Goal: Information Seeking & Learning: Check status

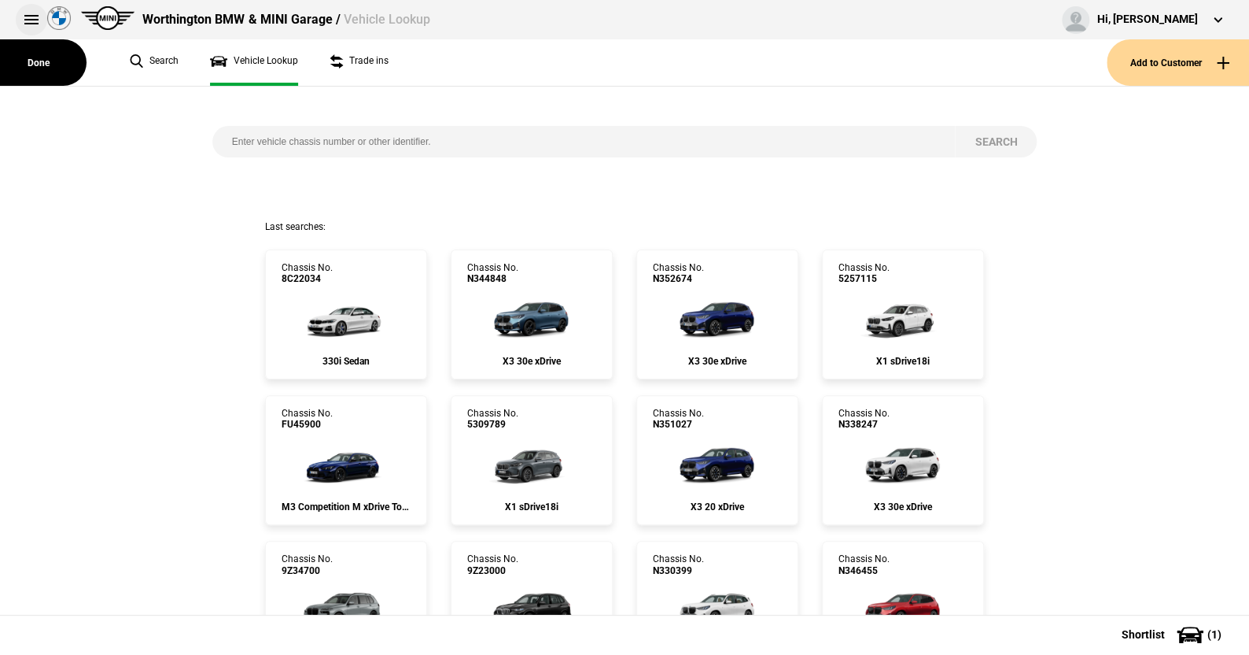
click at [31, 17] on button at bounding box center [31, 19] width 31 height 31
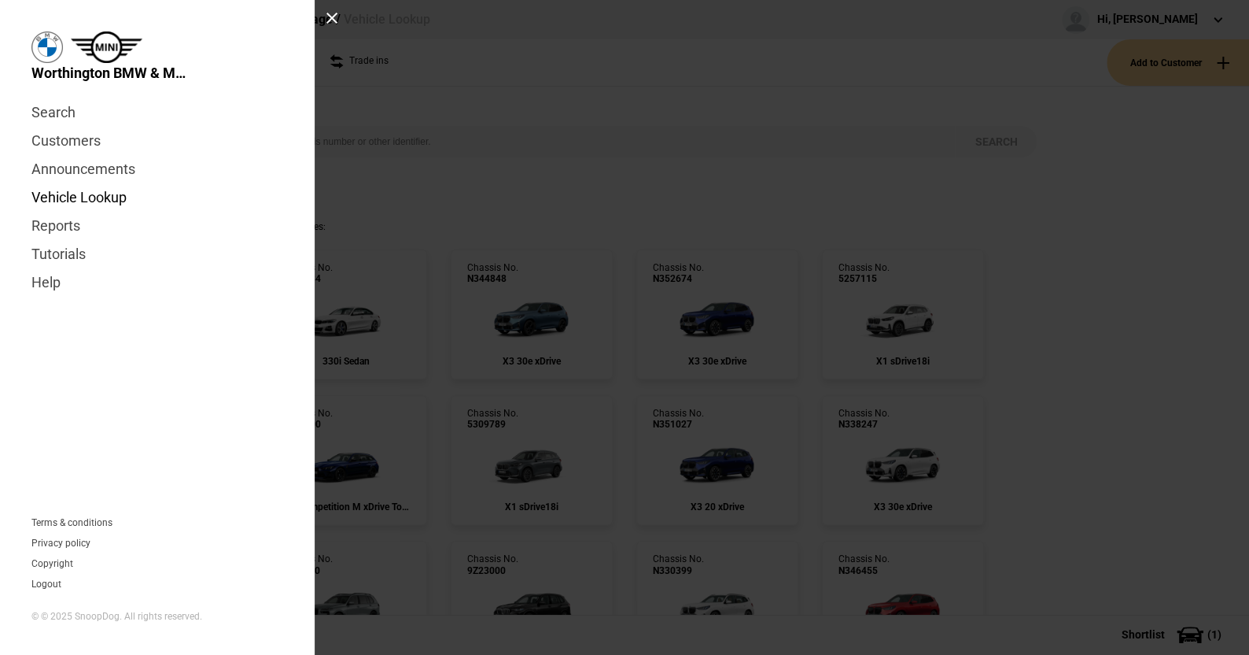
click at [70, 200] on link "Vehicle Lookup" at bounding box center [157, 197] width 252 height 28
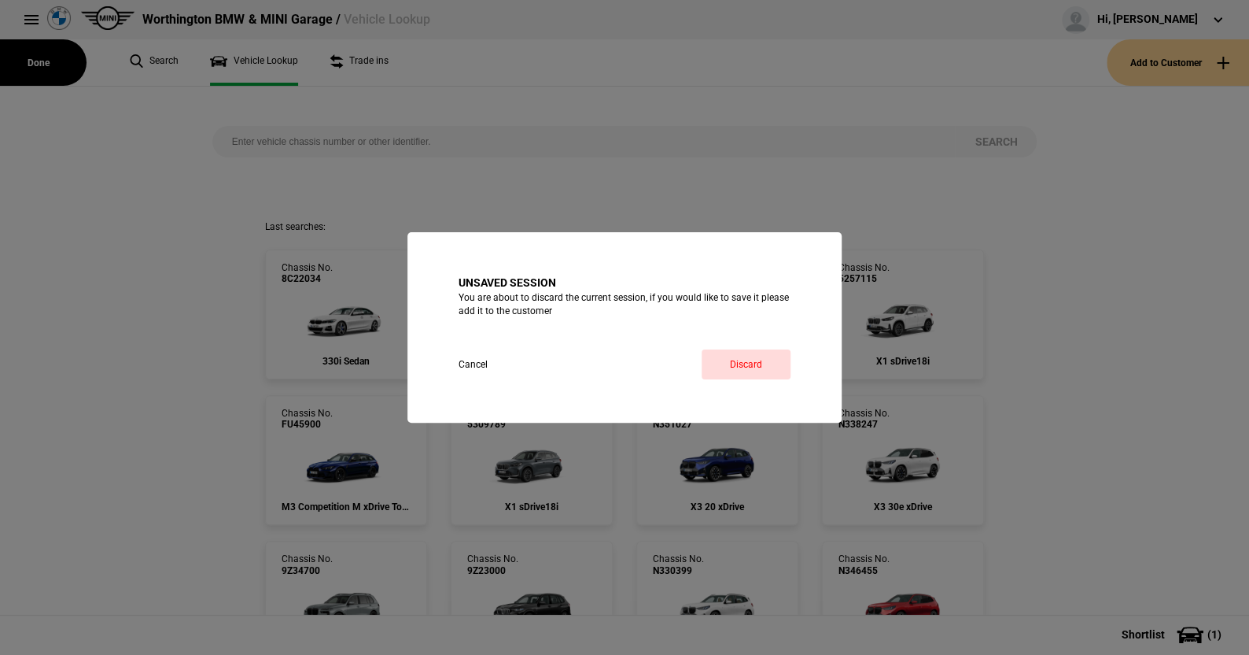
drag, startPoint x: 744, startPoint y: 364, endPoint x: 673, endPoint y: 339, distance: 75.9
click at [743, 364] on link "Discard" at bounding box center [746, 364] width 89 height 30
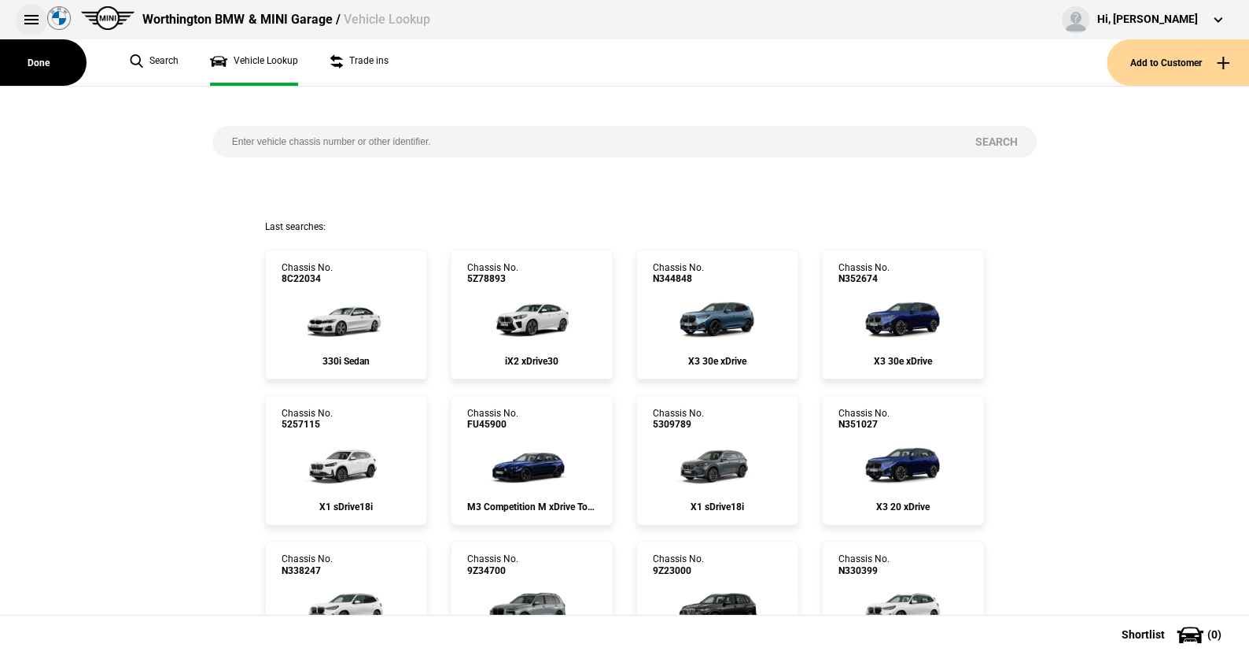
click at [33, 20] on button at bounding box center [31, 19] width 31 height 31
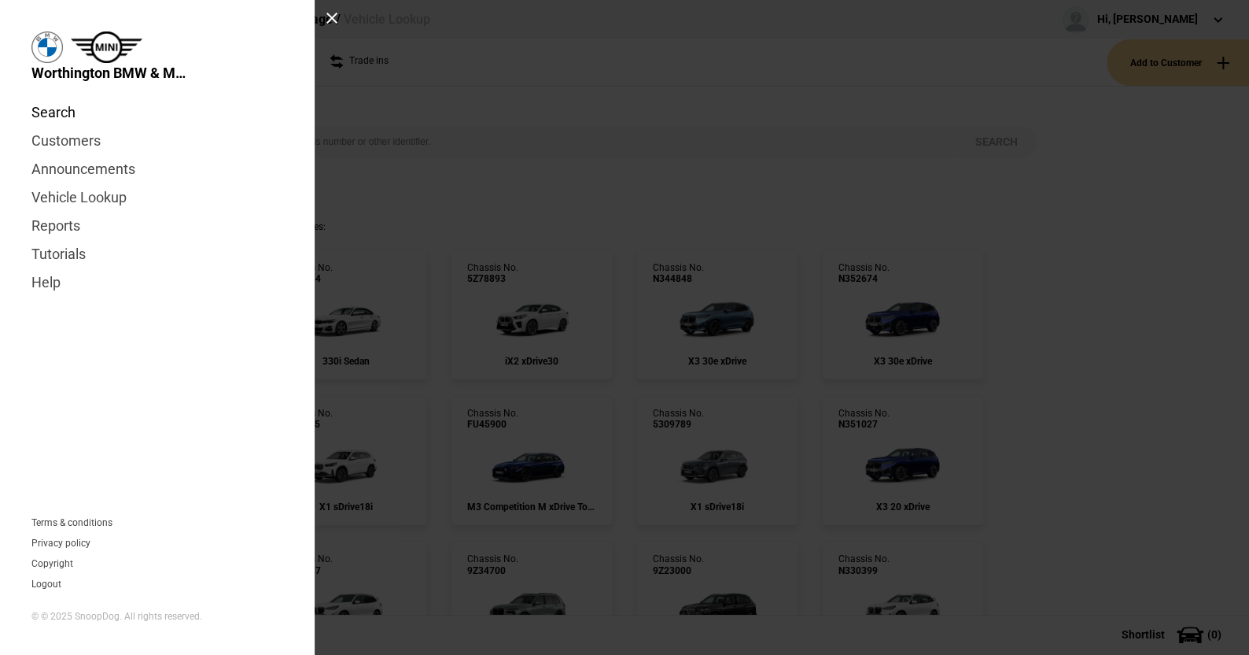
click at [64, 112] on link "Search" at bounding box center [157, 112] width 252 height 28
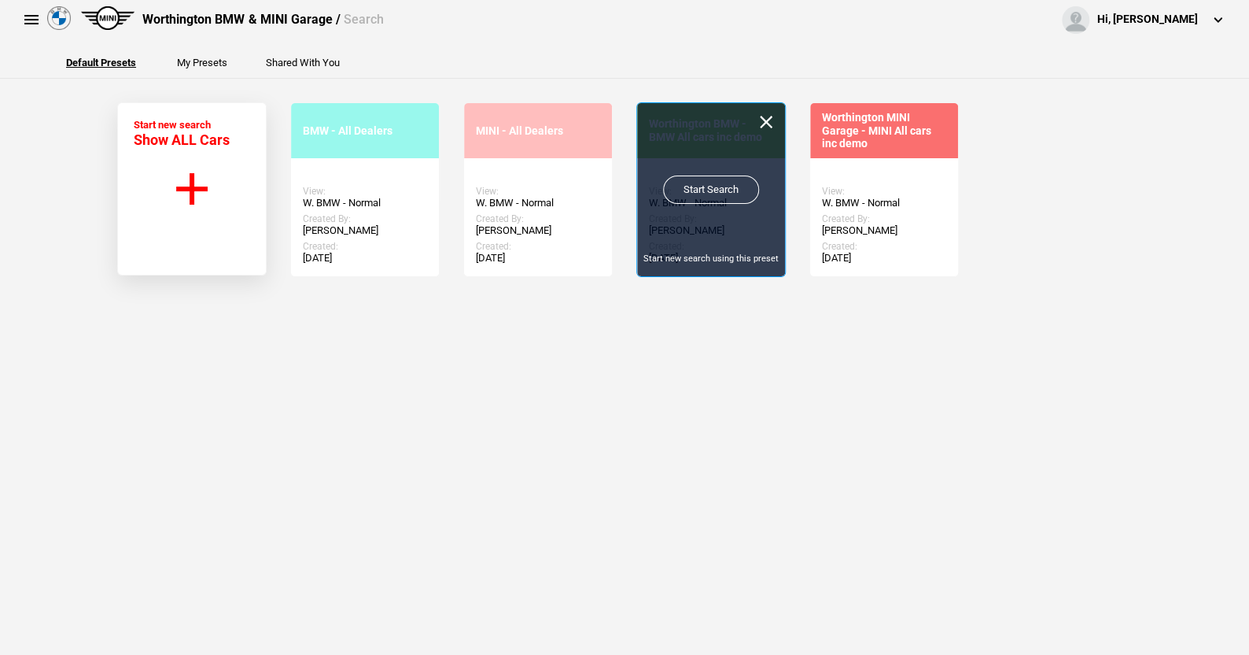
click at [706, 187] on link "Start Search" at bounding box center [711, 189] width 96 height 28
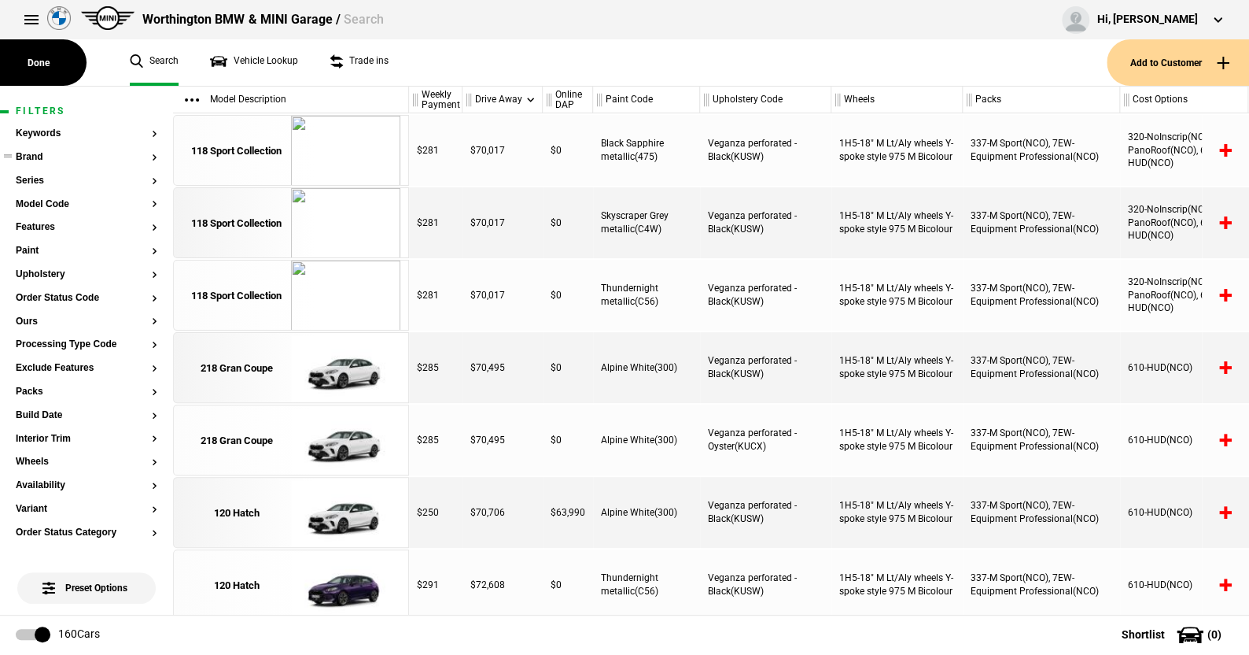
click at [42, 159] on button "Brand" at bounding box center [87, 157] width 142 height 11
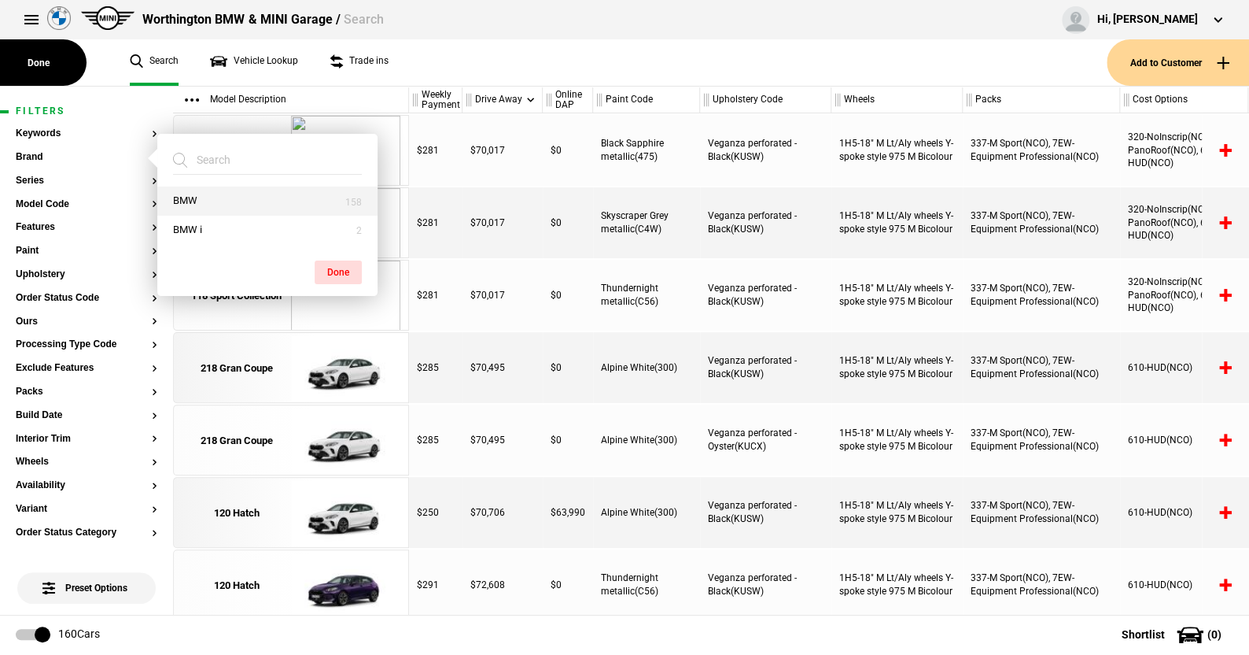
click at [187, 193] on button "BMW" at bounding box center [267, 200] width 220 height 29
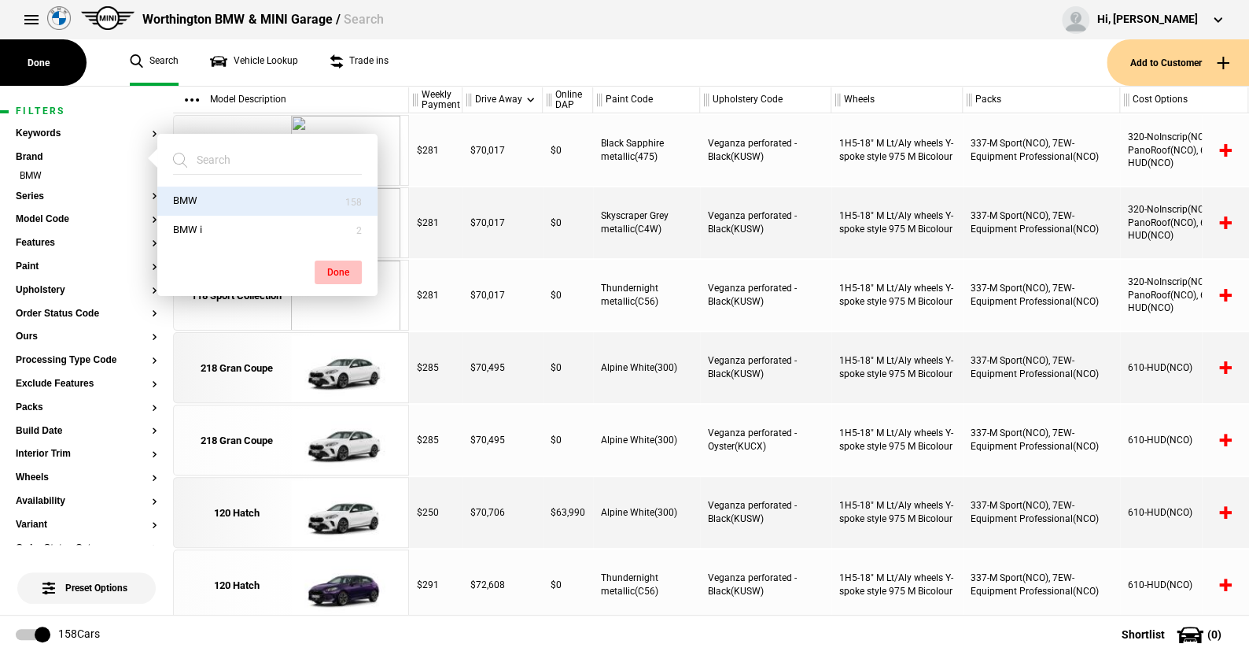
click at [330, 265] on button "Done" at bounding box center [338, 272] width 47 height 24
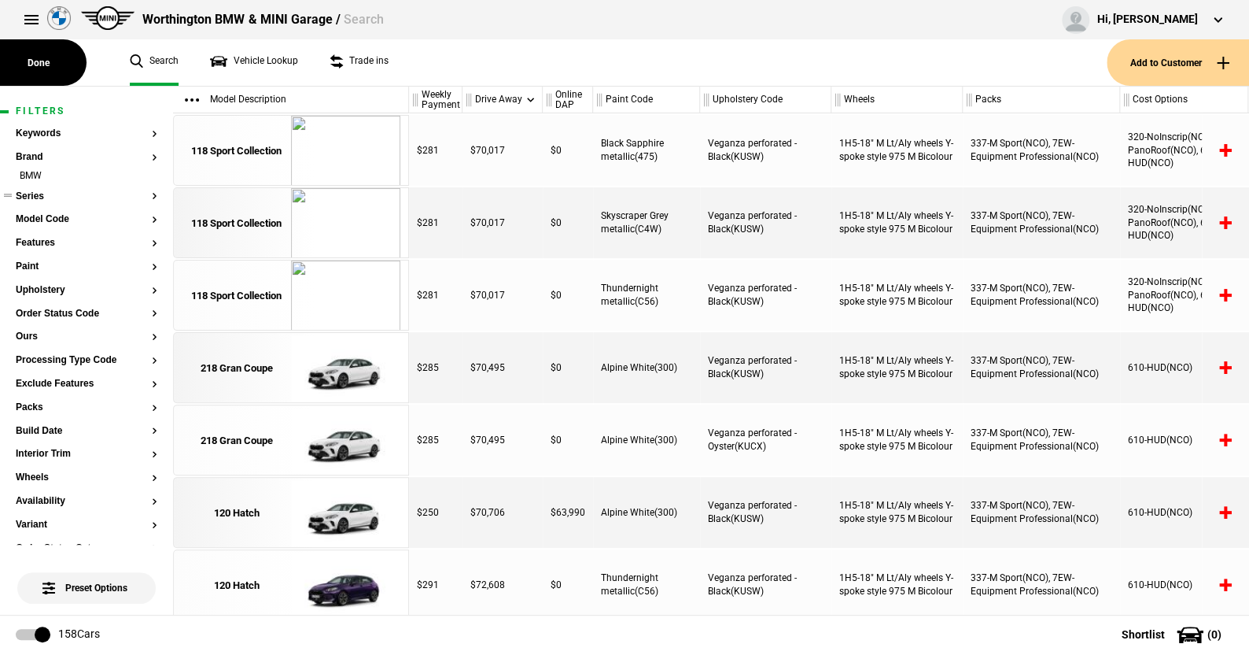
click at [34, 193] on button "Series" at bounding box center [87, 196] width 142 height 11
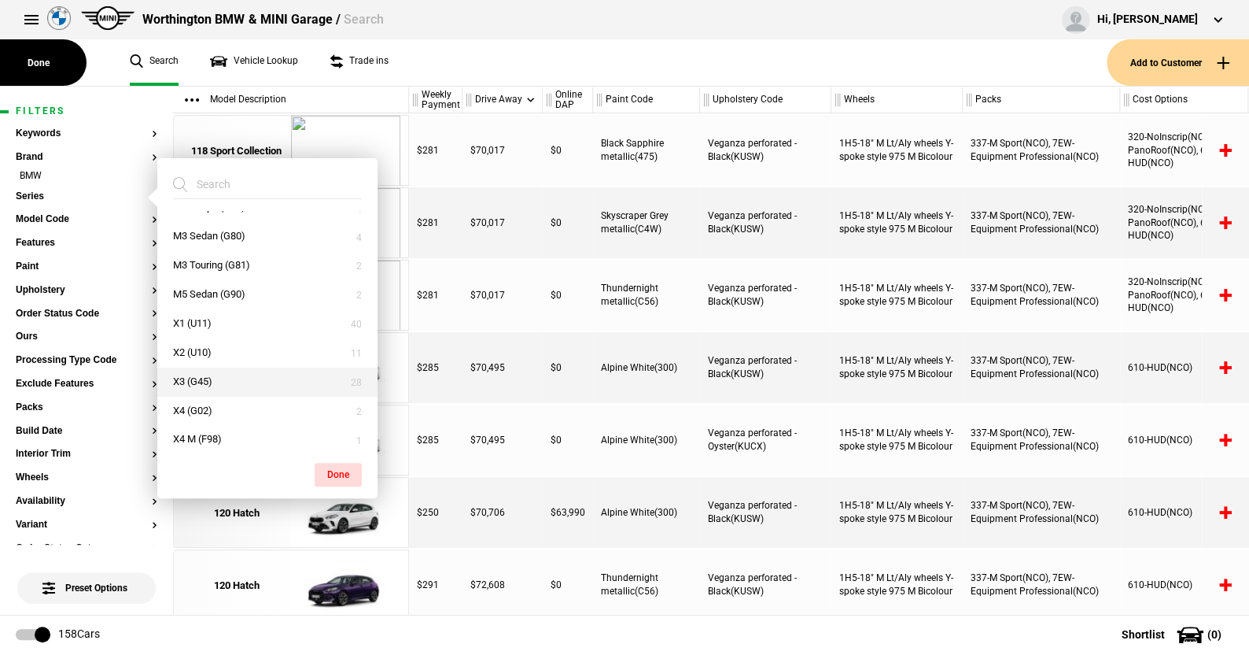
scroll to position [315, 0]
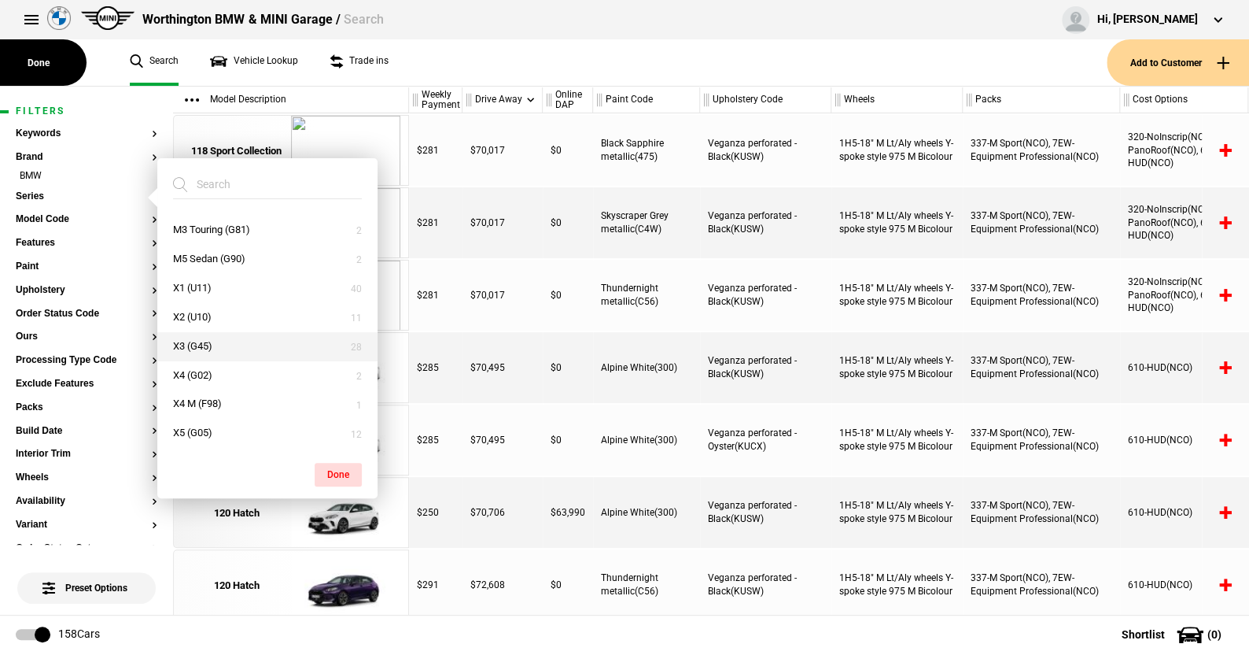
click at [205, 341] on button "X3 (G45)" at bounding box center [267, 346] width 220 height 29
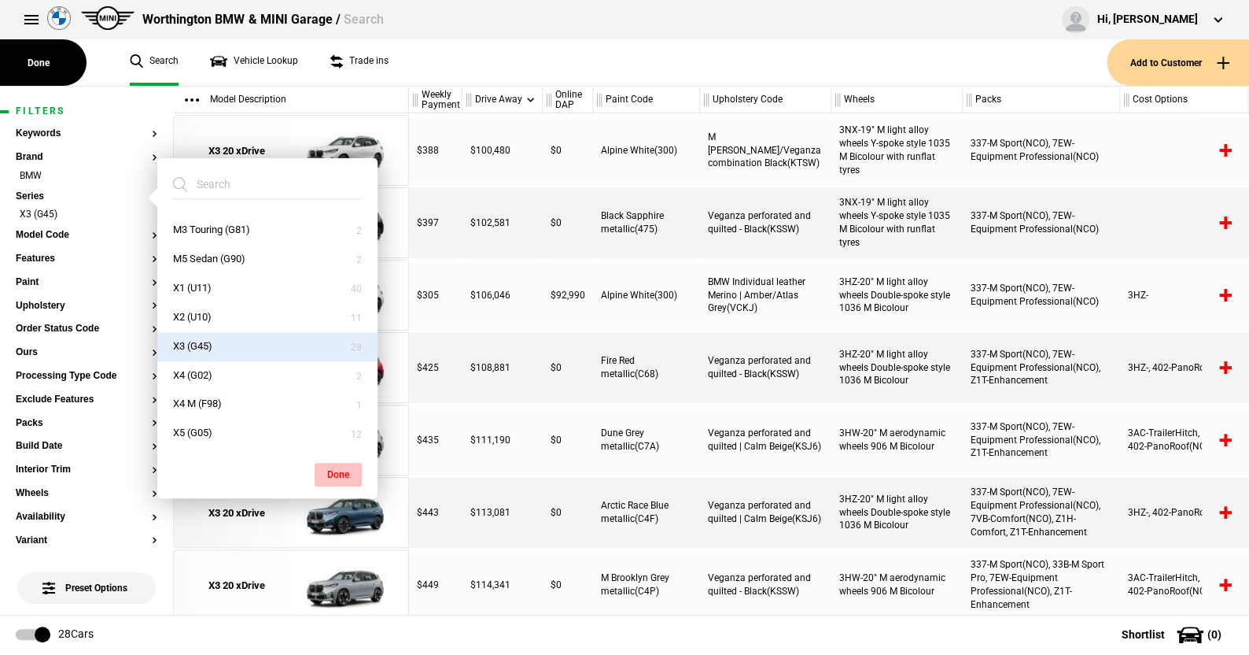
click at [337, 467] on button "Done" at bounding box center [338, 475] width 47 height 24
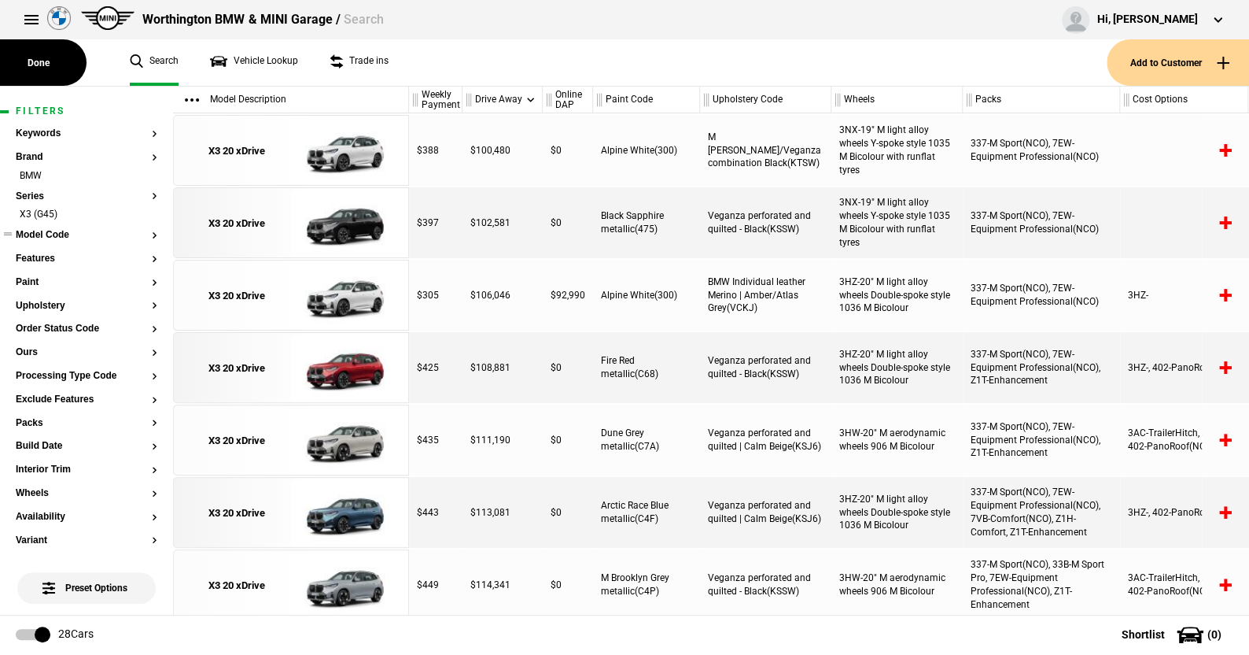
click at [56, 237] on button "Model Code" at bounding box center [87, 235] width 142 height 11
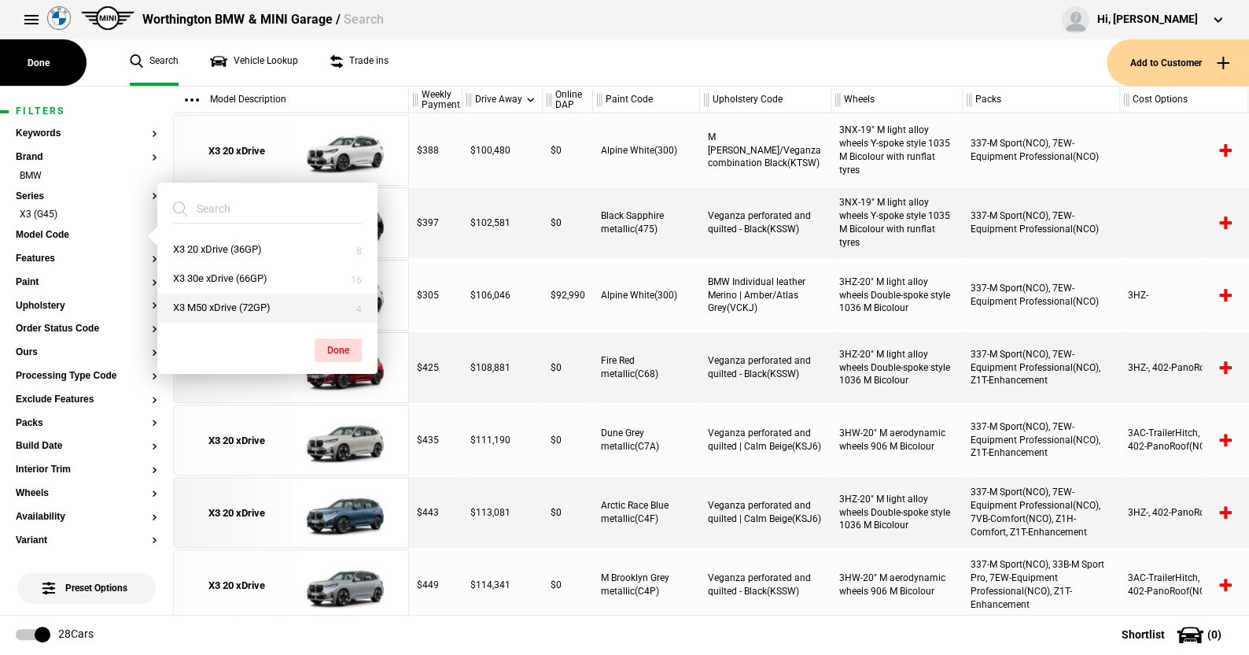
click at [216, 300] on button "X3 M50 xDrive (72GP)" at bounding box center [267, 307] width 220 height 29
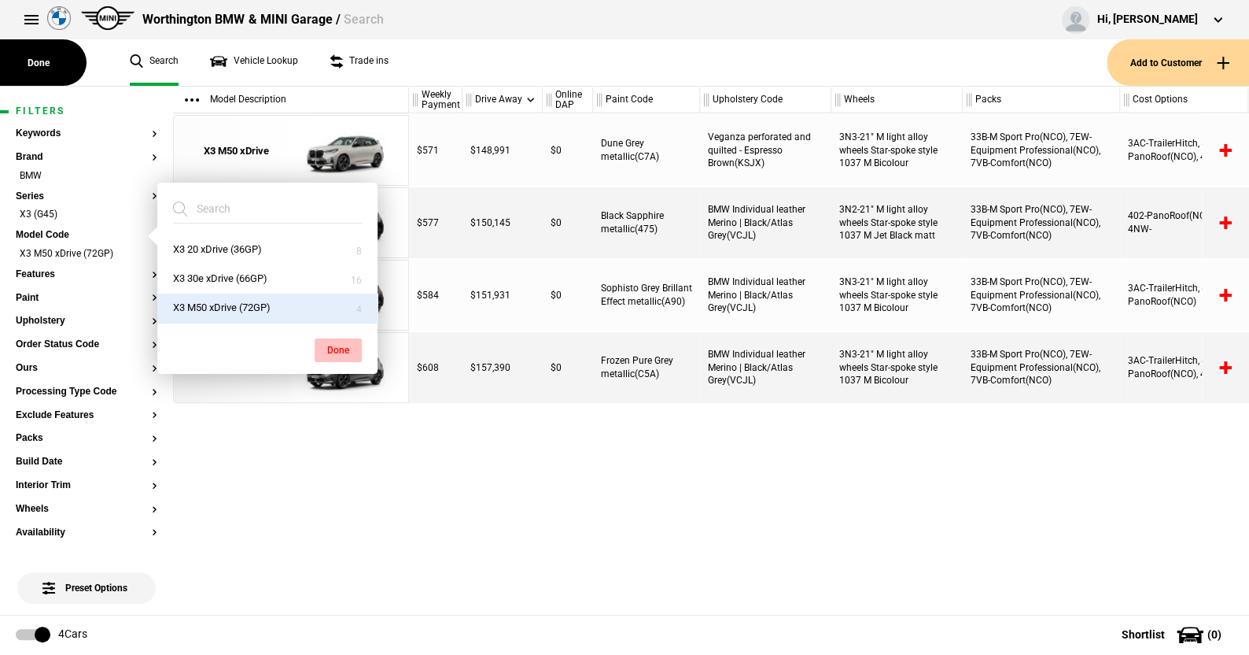
click at [328, 344] on button "Done" at bounding box center [338, 350] width 47 height 24
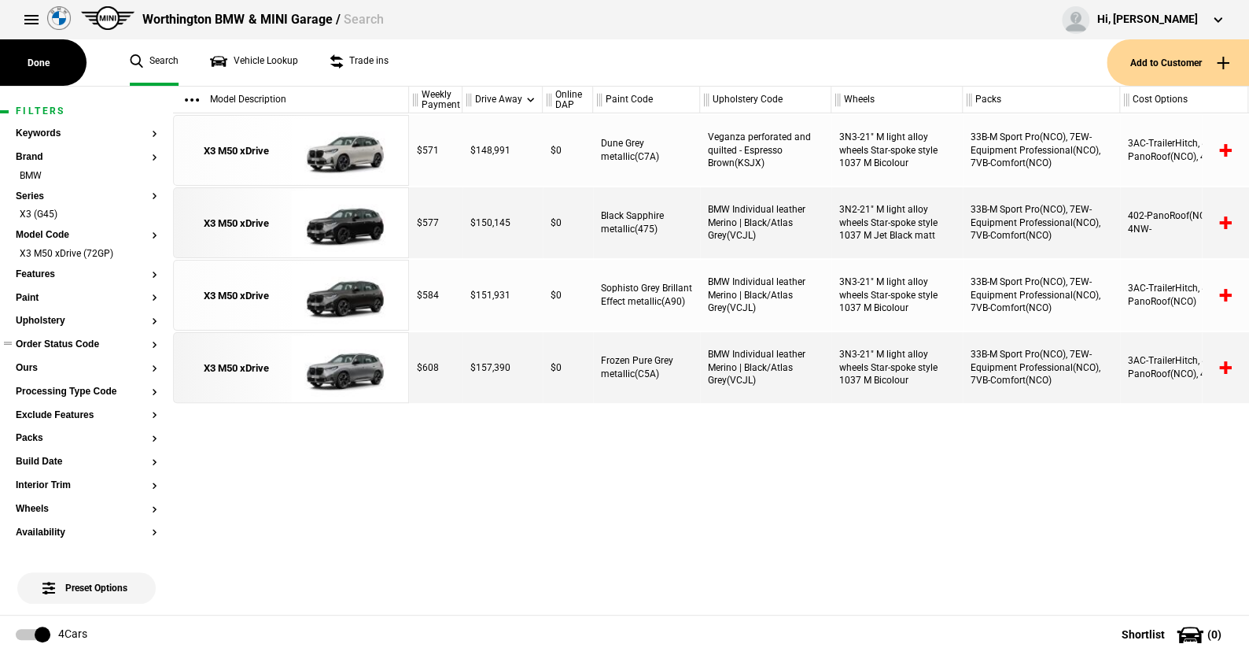
click at [68, 342] on button "Order Status Code" at bounding box center [87, 344] width 142 height 11
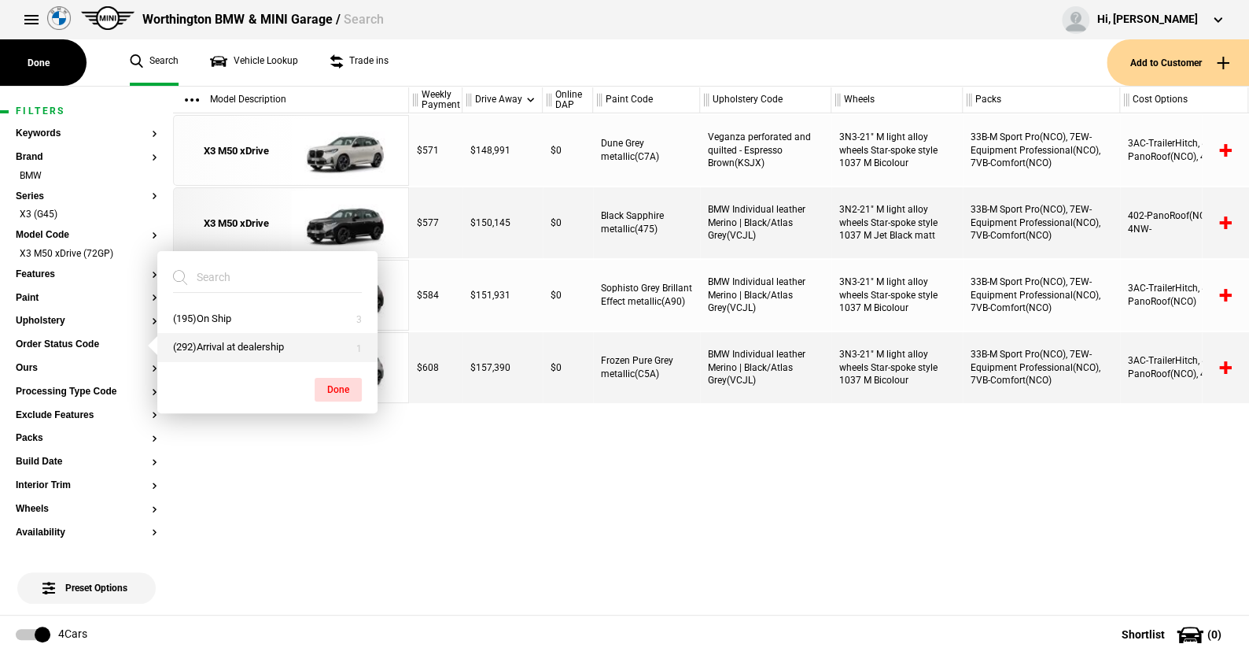
click at [208, 350] on button "(292)Arrival at dealership" at bounding box center [267, 347] width 220 height 29
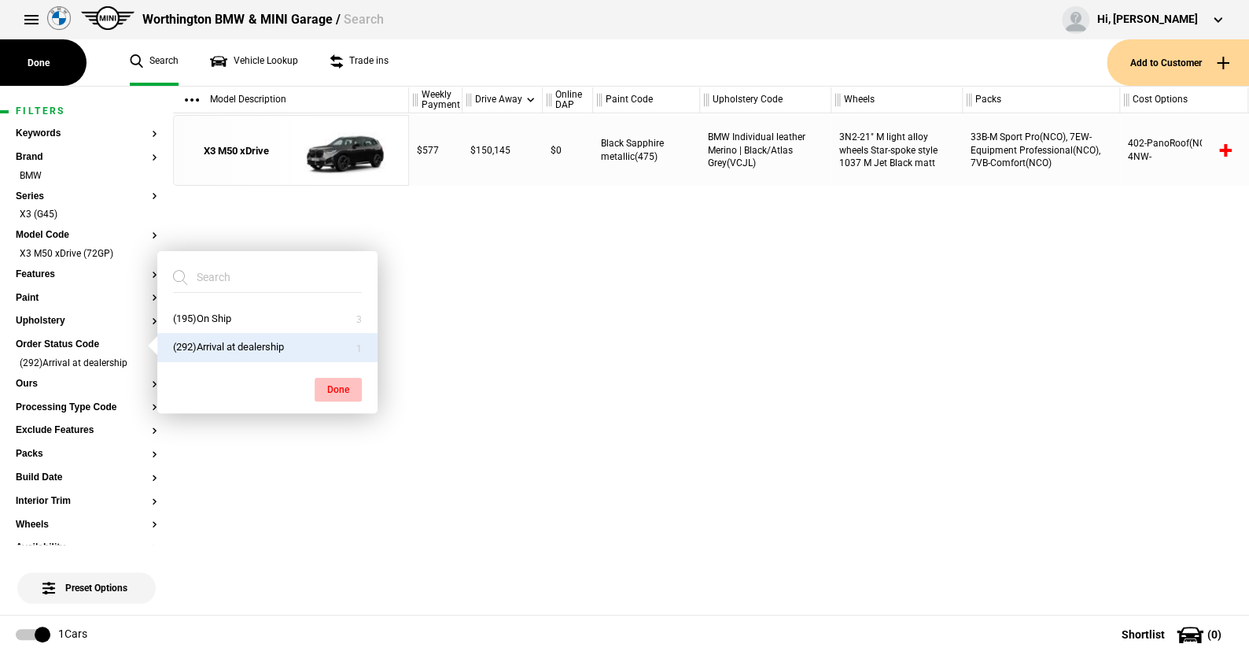
click at [338, 386] on button "Done" at bounding box center [338, 390] width 47 height 24
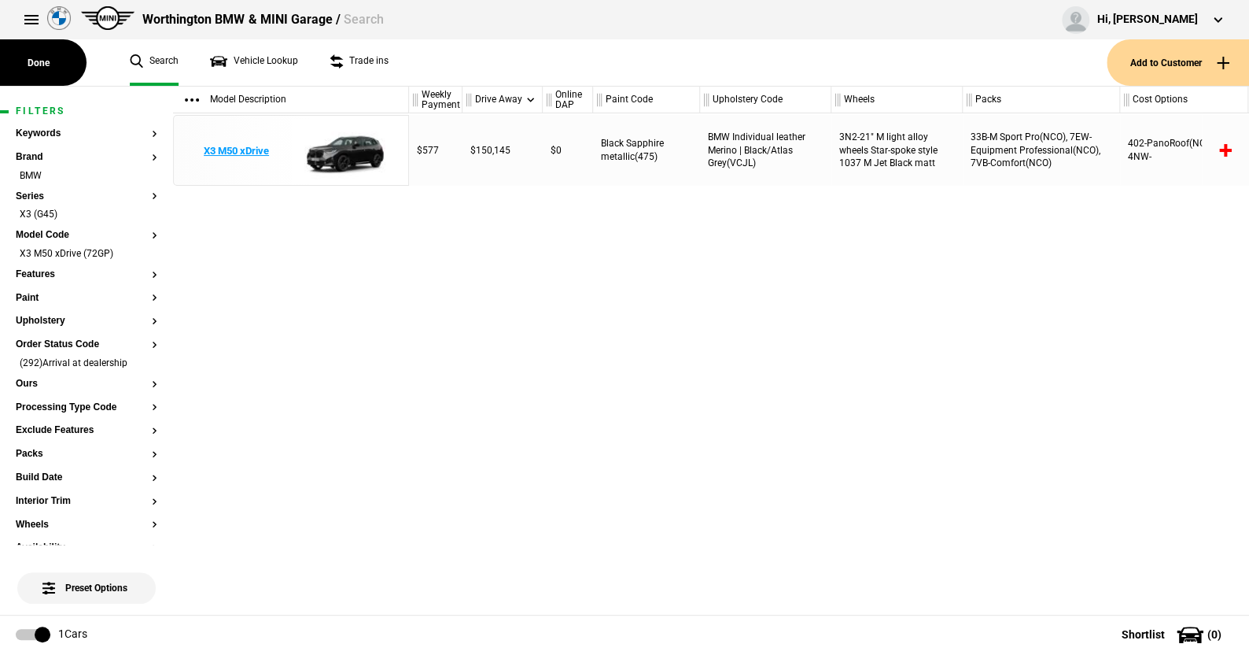
click at [356, 139] on img at bounding box center [345, 151] width 109 height 71
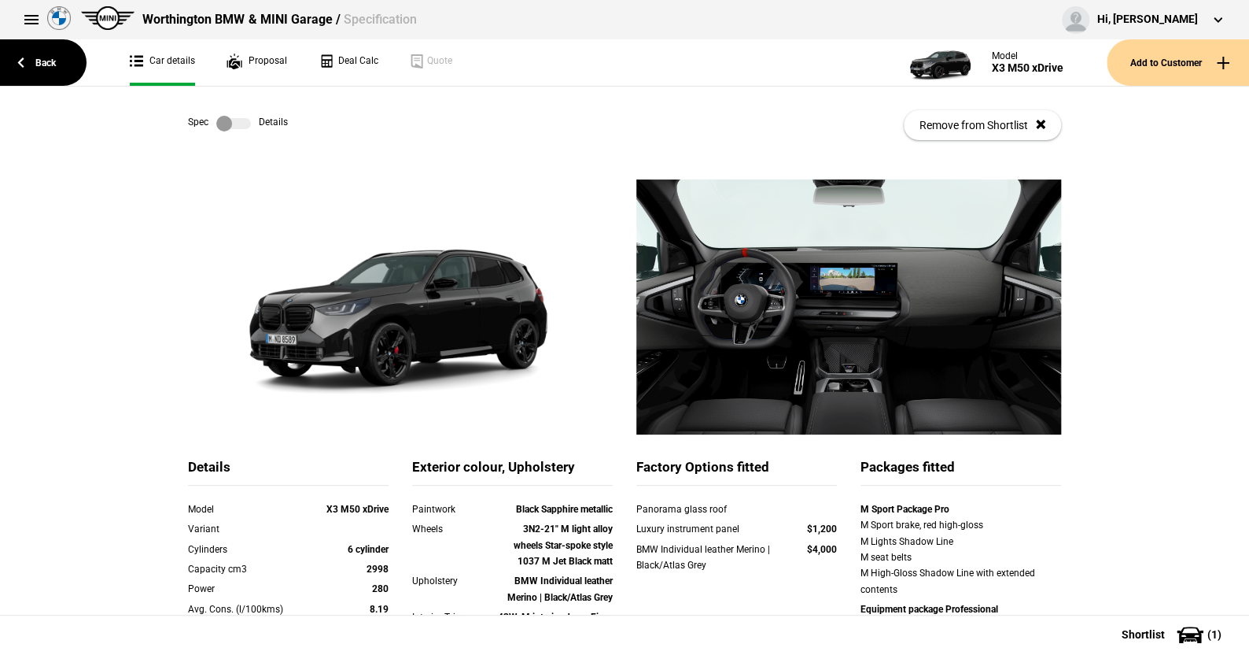
click at [243, 118] on label at bounding box center [233, 124] width 35 height 16
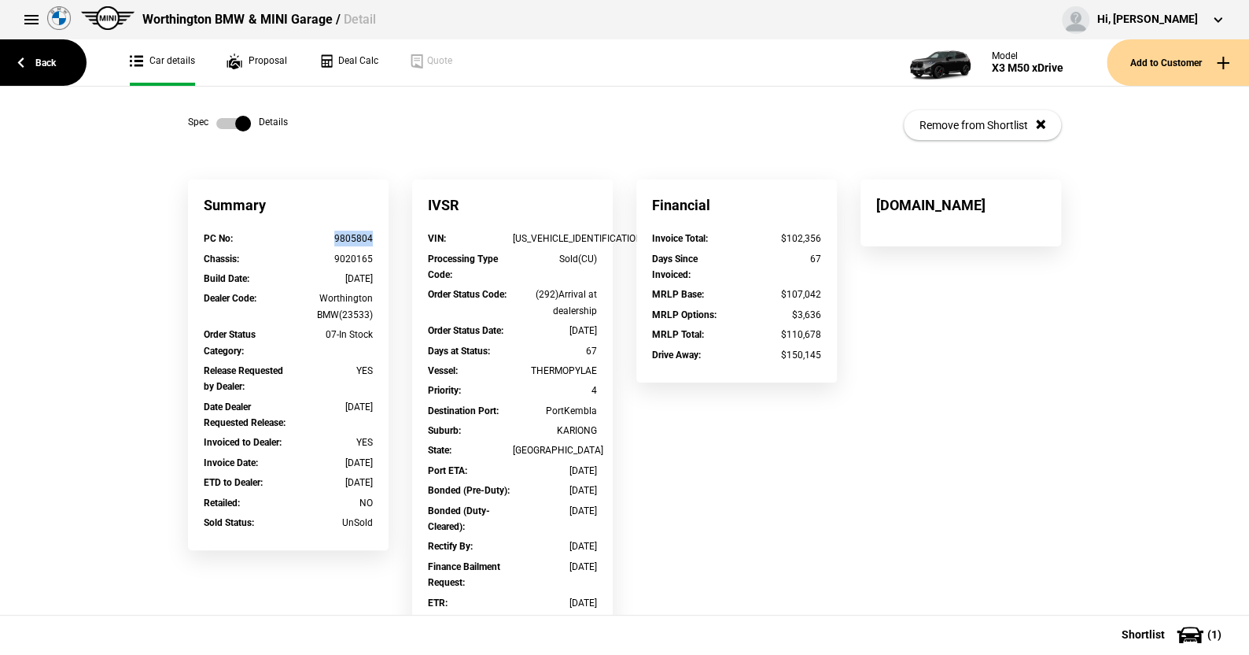
drag, startPoint x: 373, startPoint y: 238, endPoint x: 328, endPoint y: 238, distance: 44.8
click at [328, 238] on div "PC No : 9805804" at bounding box center [288, 241] width 193 height 20
copy div "9805804"
click at [52, 53] on link "Back" at bounding box center [43, 62] width 87 height 46
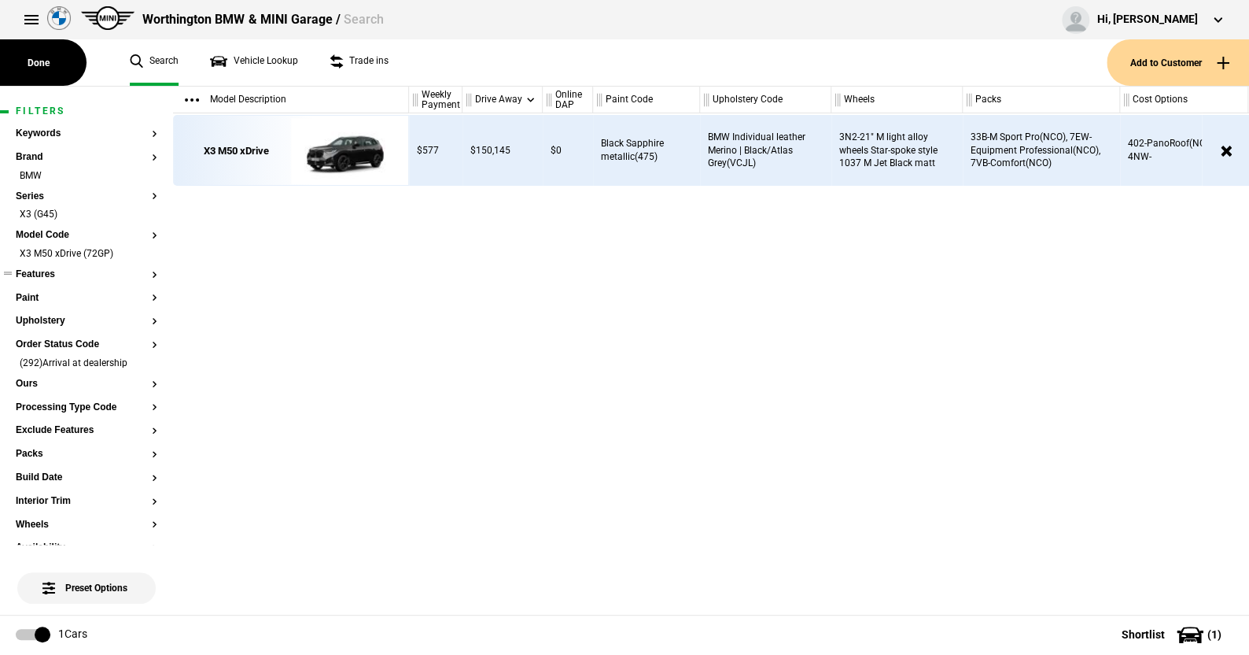
click at [46, 271] on button "Features" at bounding box center [87, 274] width 142 height 11
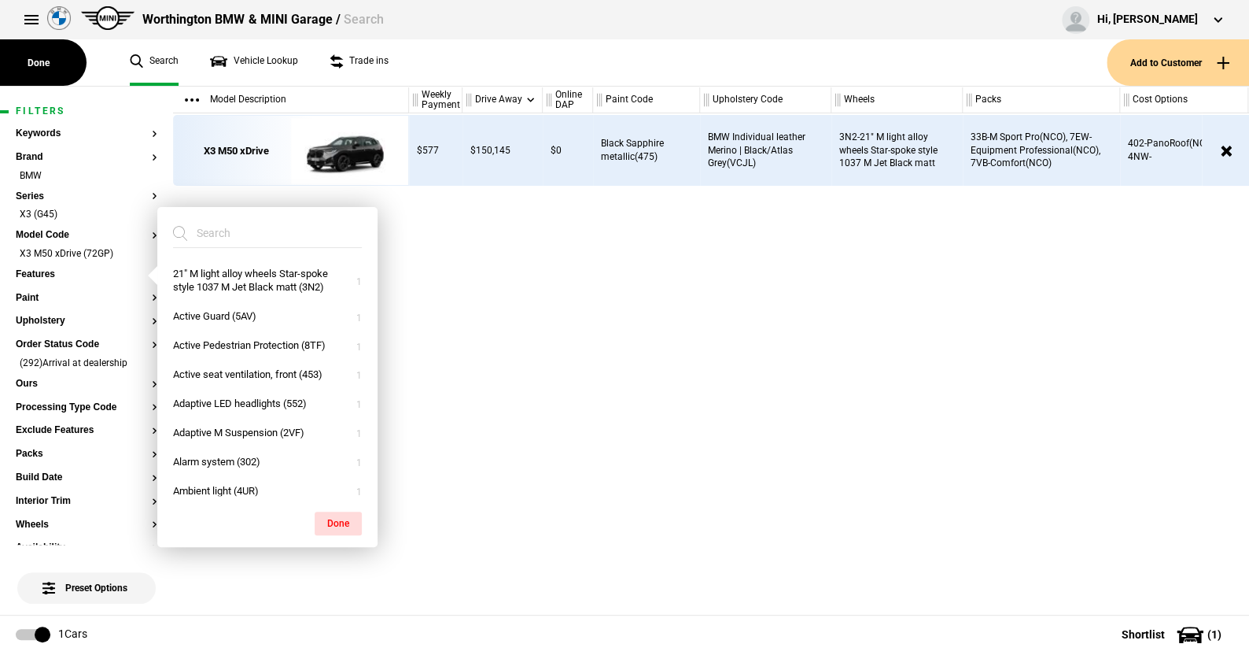
click at [423, 26] on div "Worthington BMW & MINI Garage / Search Hi, Sandy Westropp Edit profile Logout" at bounding box center [624, 19] width 1249 height 39
click at [90, 344] on button "Order Status Code" at bounding box center [87, 344] width 142 height 11
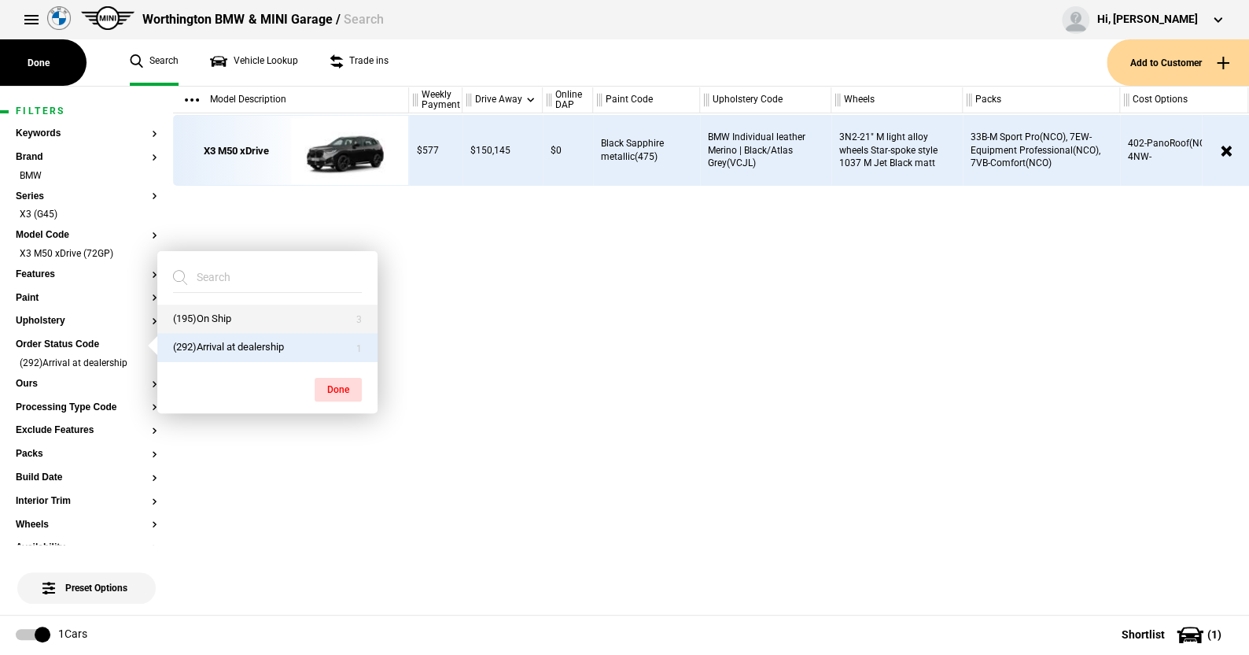
click at [236, 312] on button "(195)On Ship" at bounding box center [267, 318] width 220 height 29
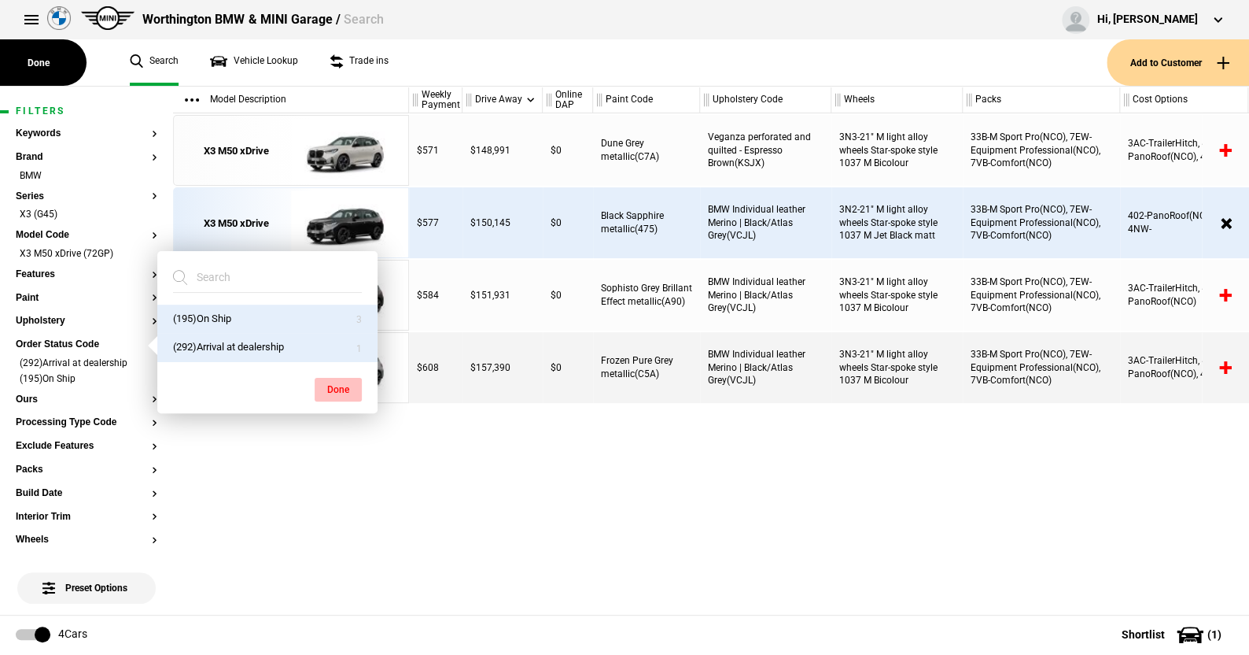
click at [329, 388] on button "Done" at bounding box center [338, 390] width 47 height 24
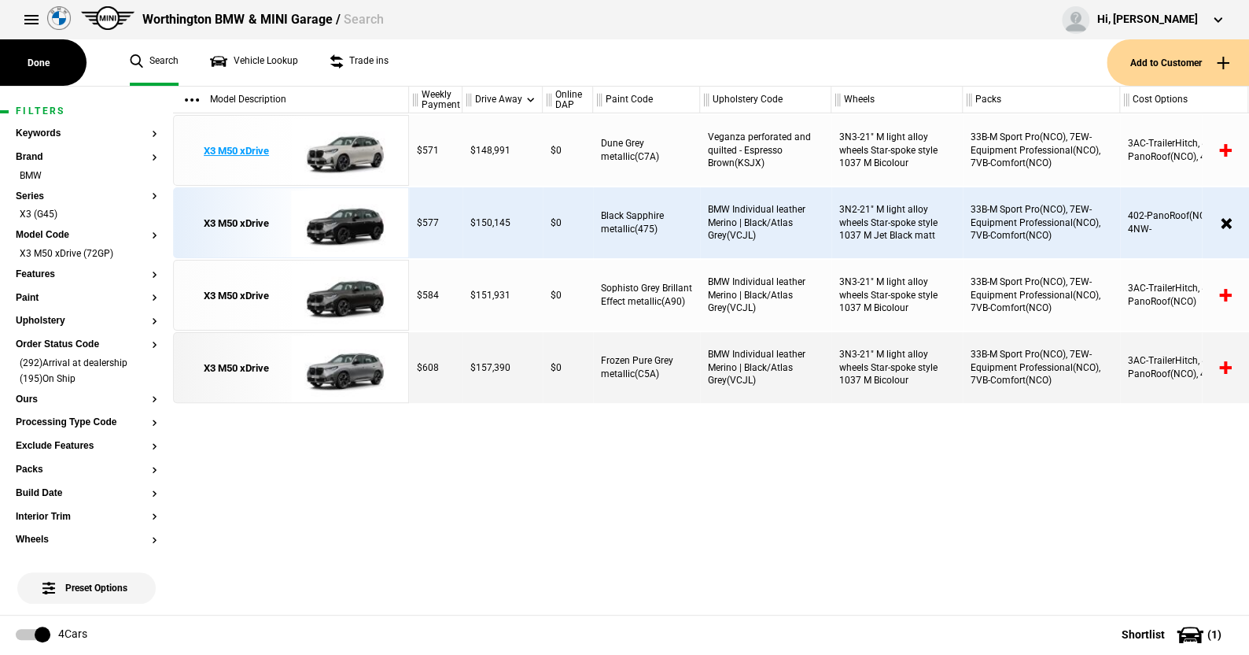
click at [352, 140] on img at bounding box center [345, 151] width 109 height 71
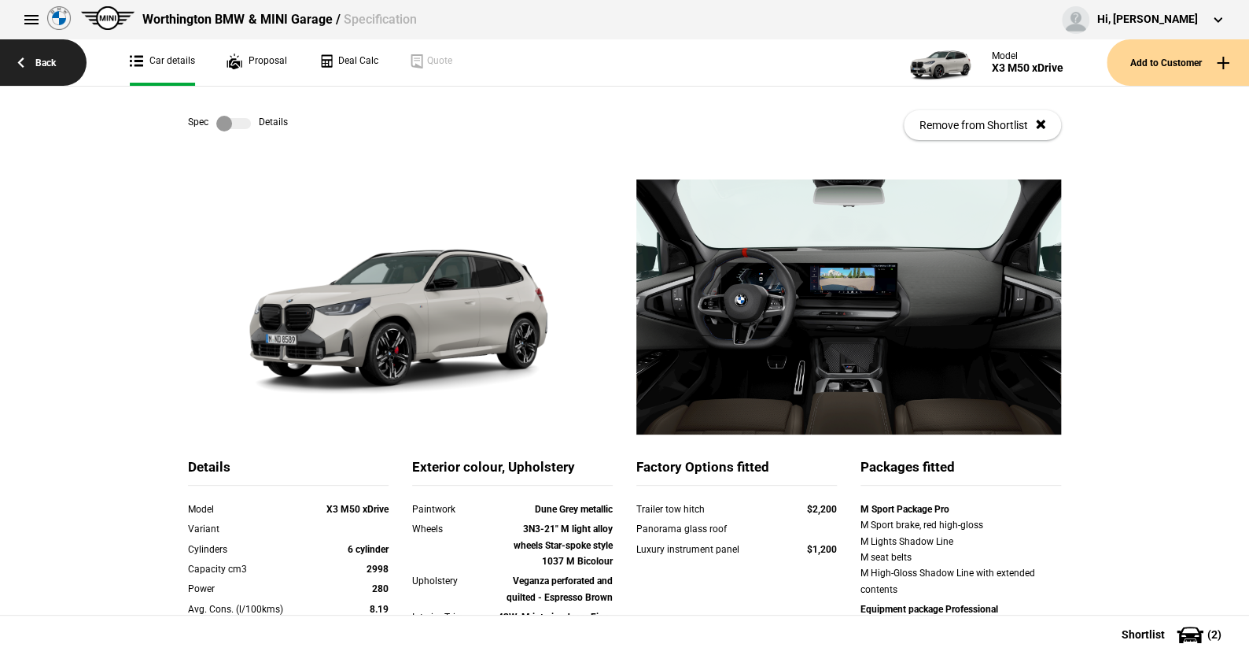
click at [43, 57] on link "Back" at bounding box center [43, 62] width 87 height 46
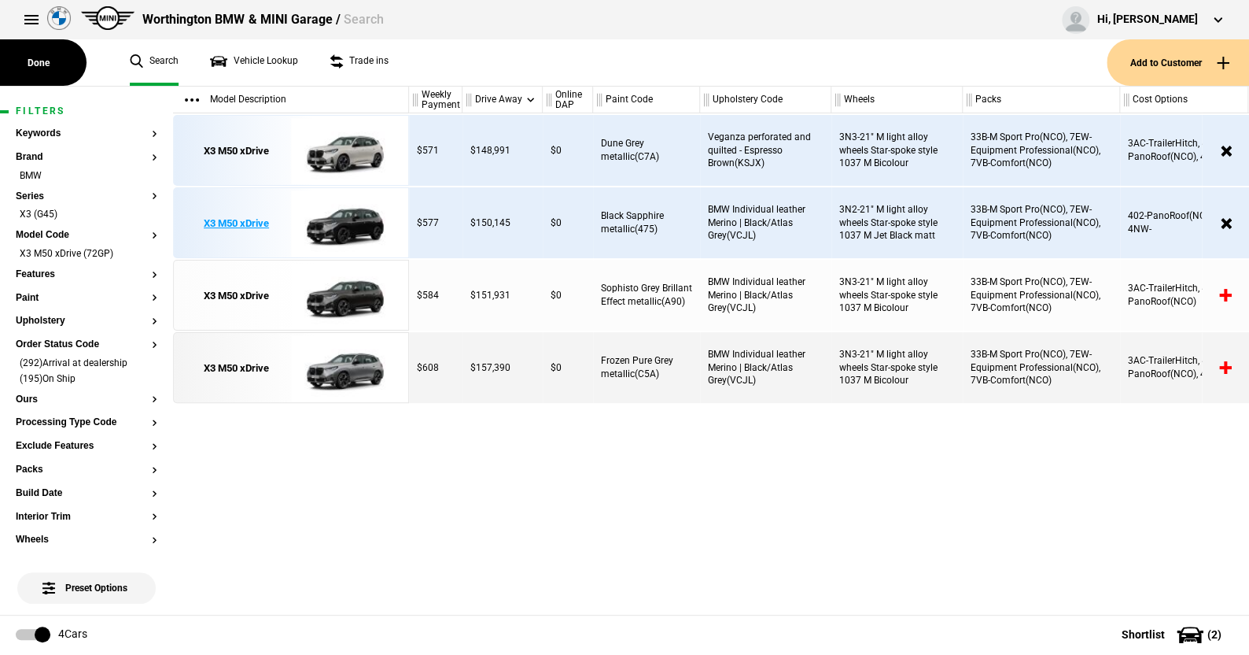
click at [344, 223] on img at bounding box center [345, 223] width 109 height 71
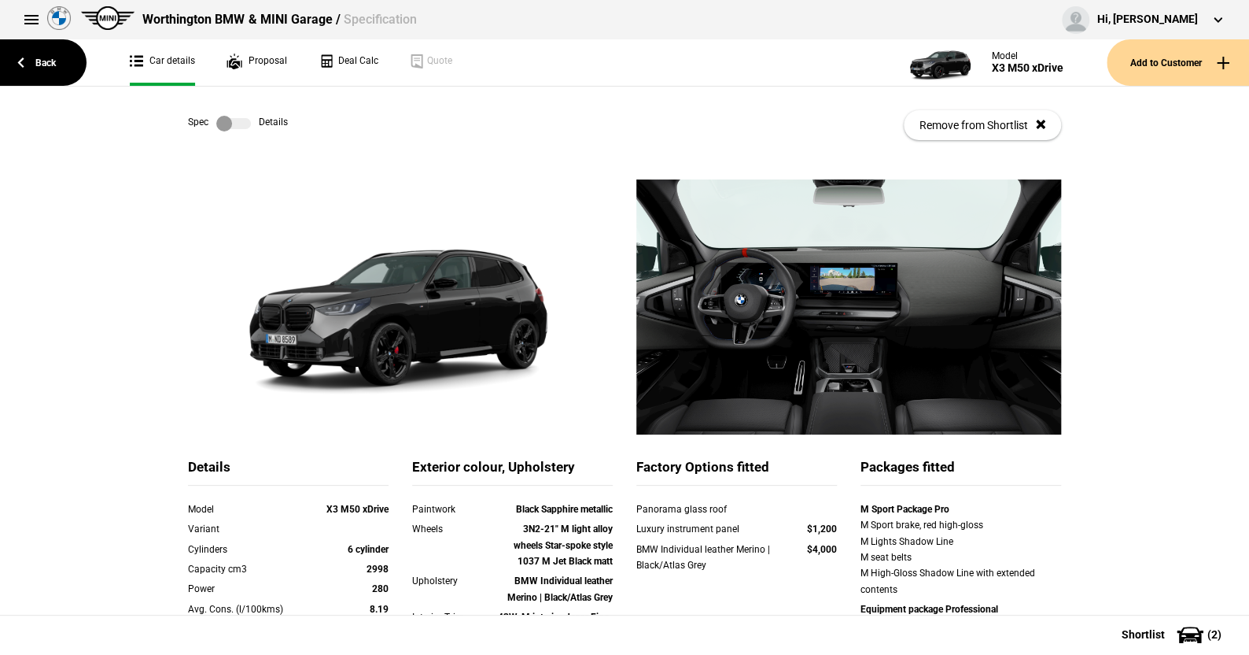
click at [242, 122] on label at bounding box center [233, 124] width 35 height 16
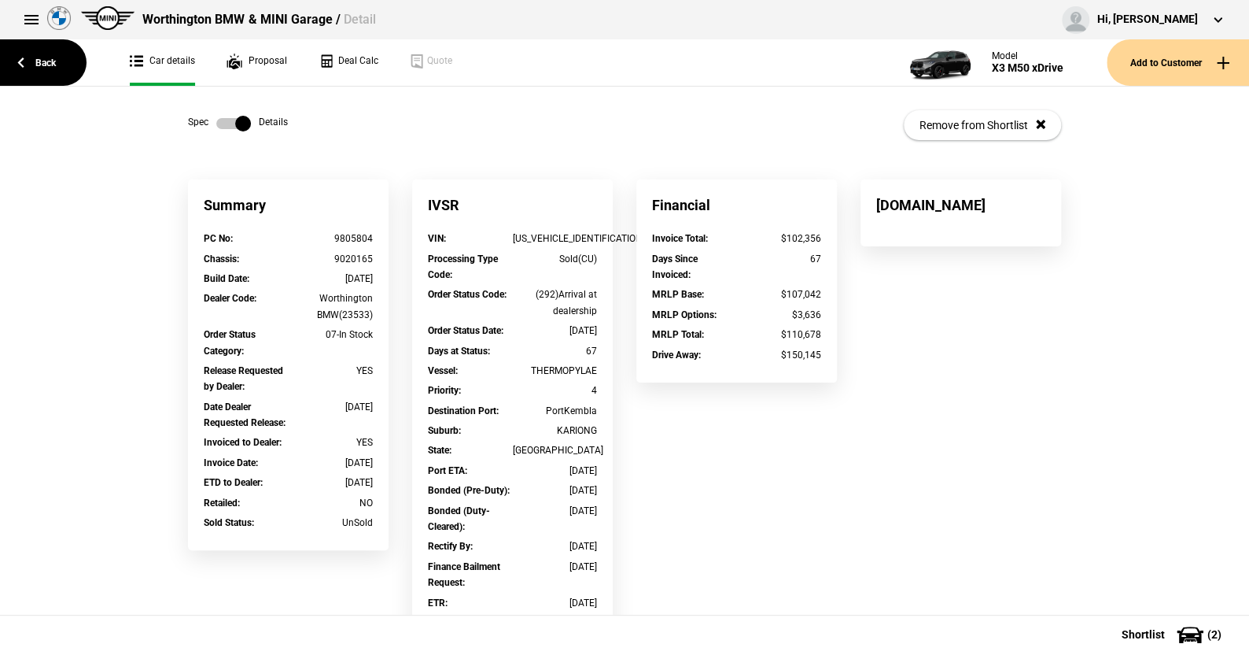
click at [217, 122] on label at bounding box center [233, 124] width 35 height 16
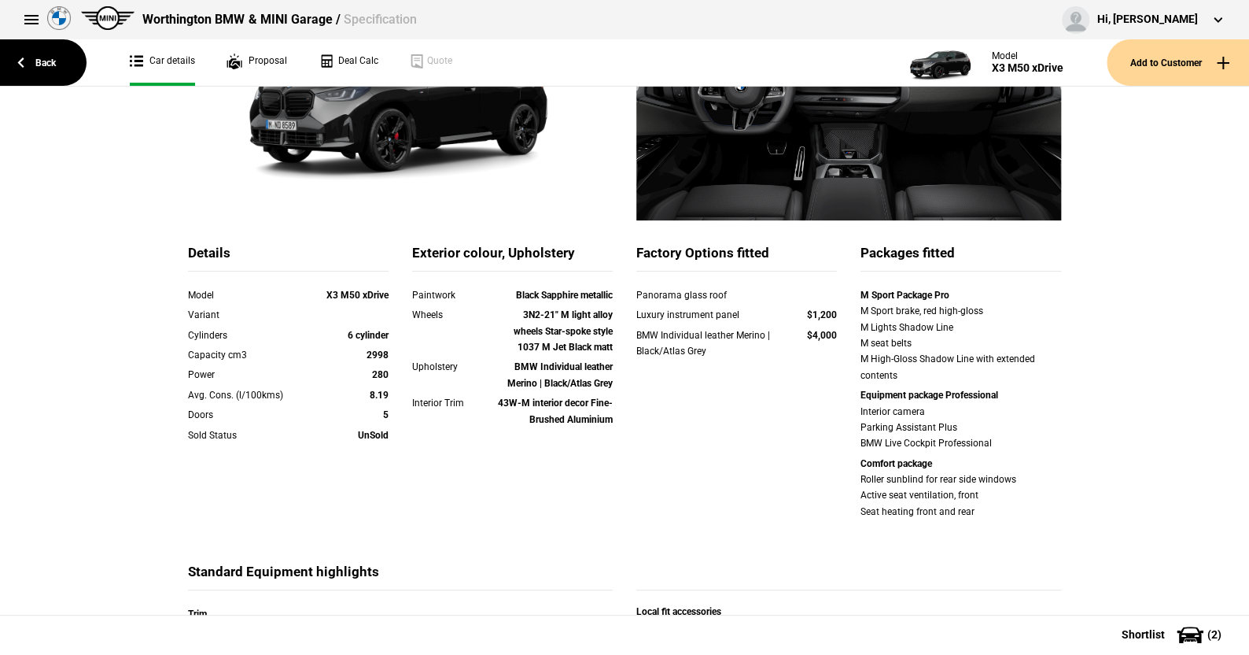
scroll to position [315, 0]
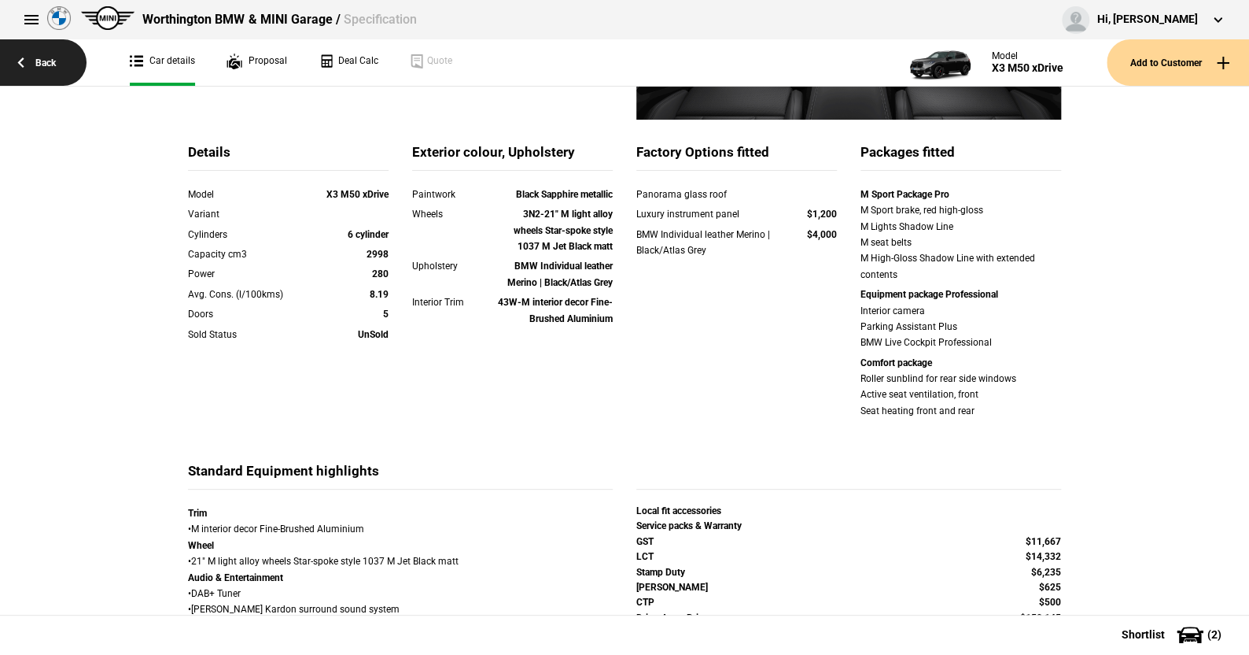
click at [39, 55] on link "Back" at bounding box center [43, 62] width 87 height 46
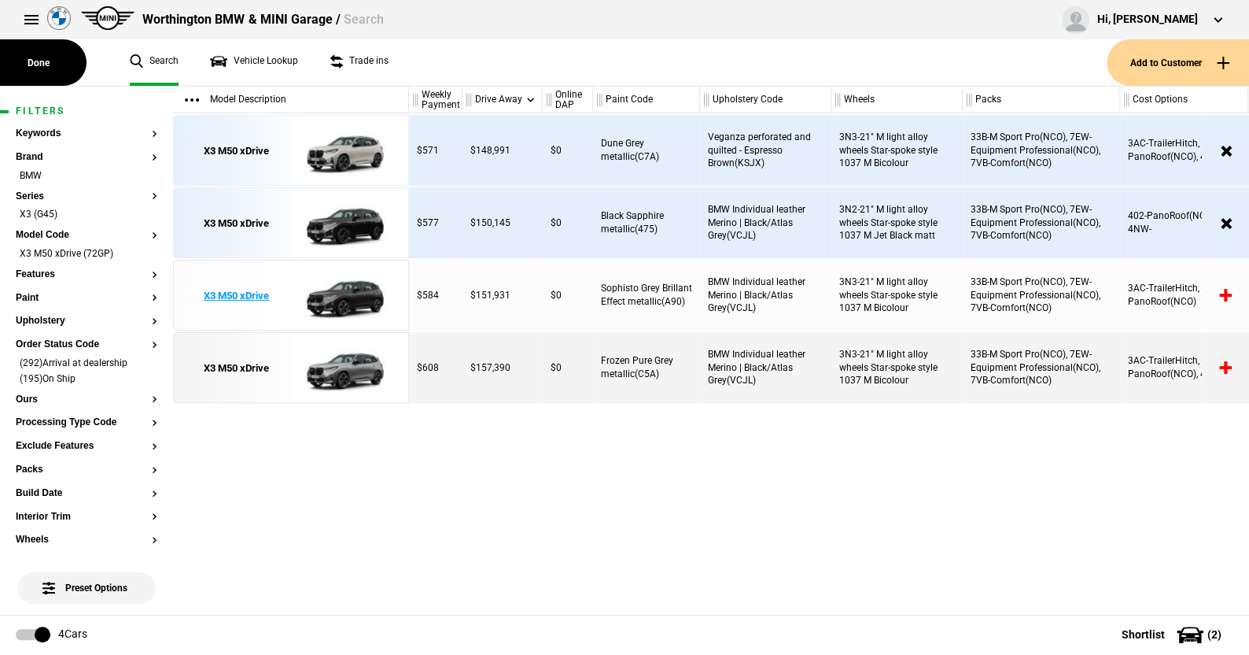
click at [333, 286] on img at bounding box center [345, 295] width 109 height 71
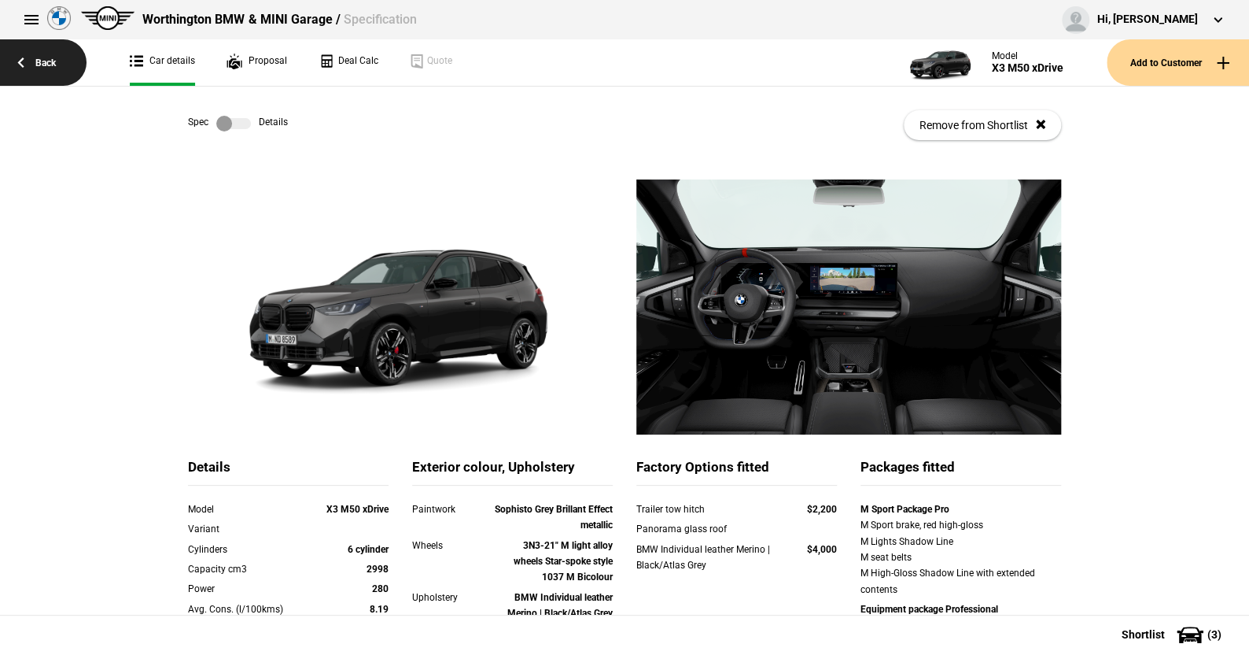
click at [45, 54] on link "Back" at bounding box center [43, 62] width 87 height 46
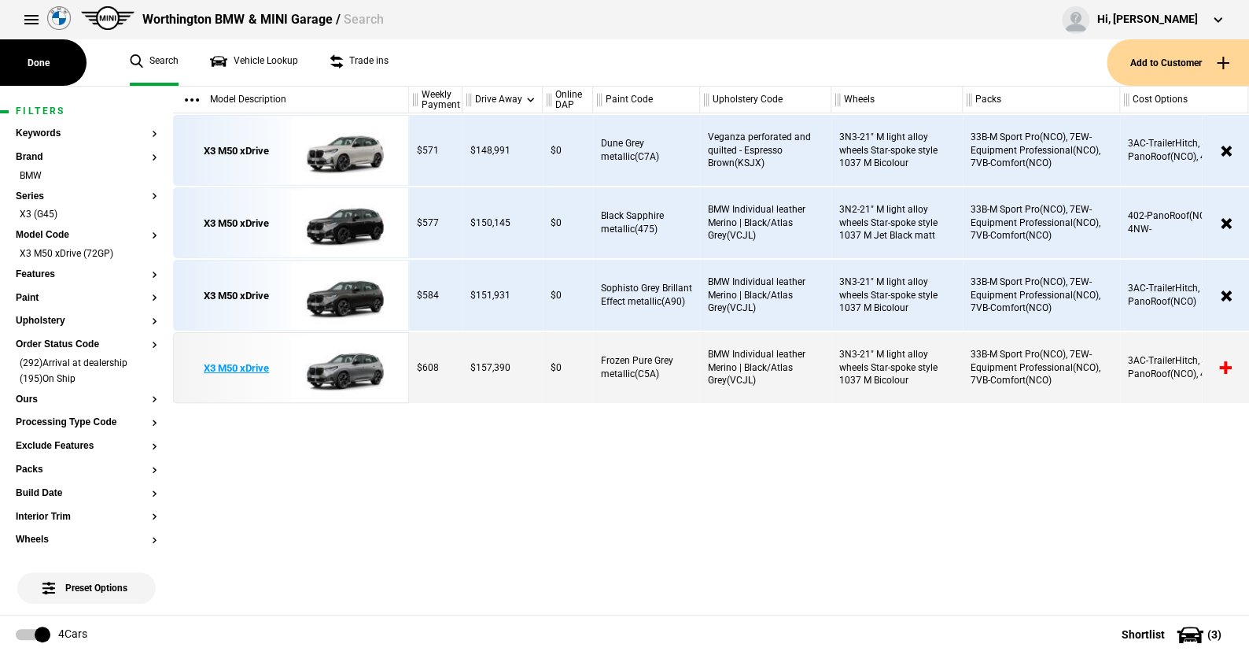
click at [341, 361] on img at bounding box center [345, 368] width 109 height 71
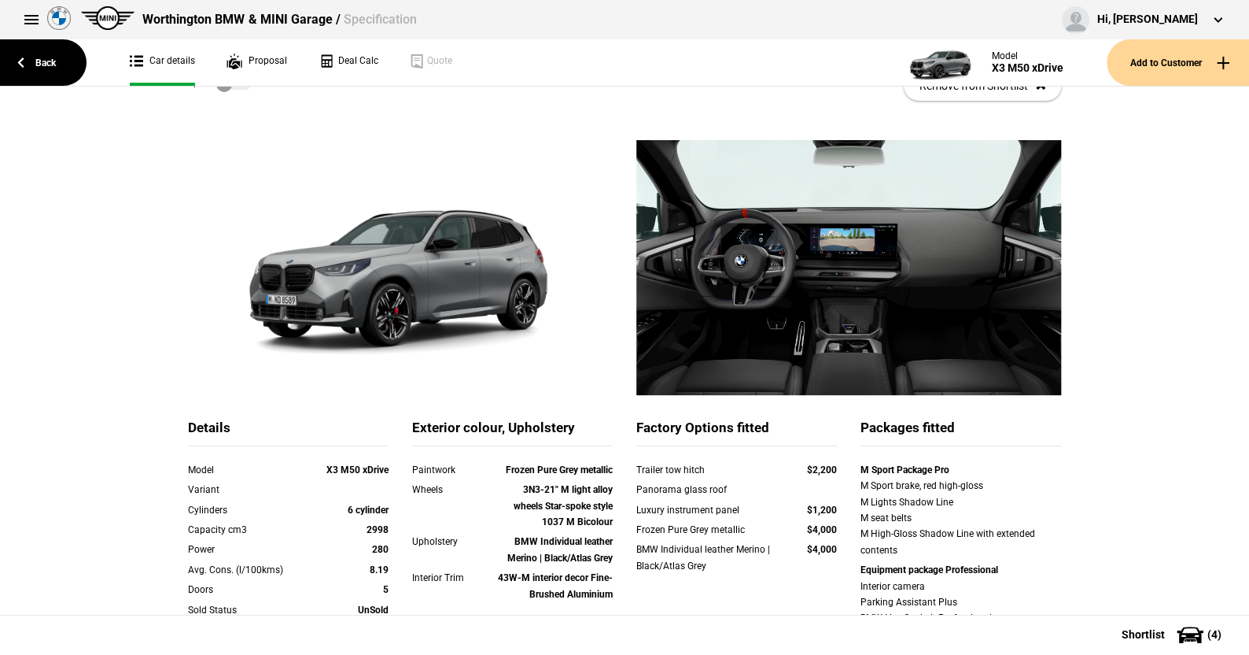
scroll to position [157, 0]
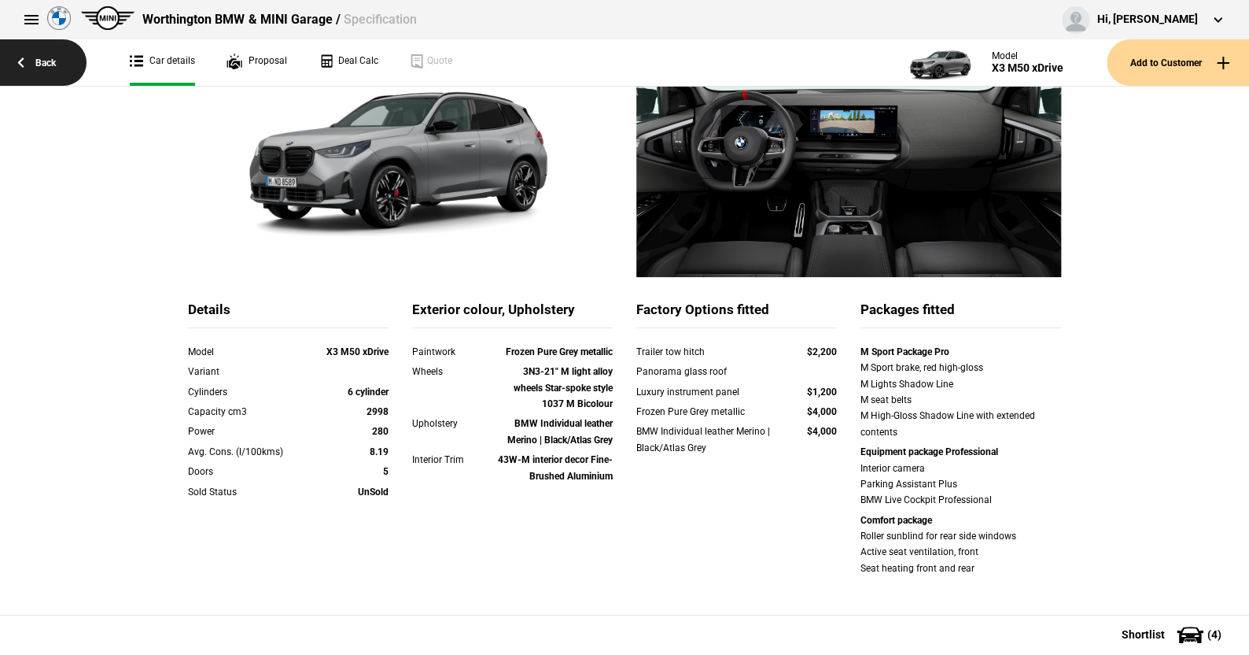
click at [51, 56] on link "Back" at bounding box center [43, 62] width 87 height 46
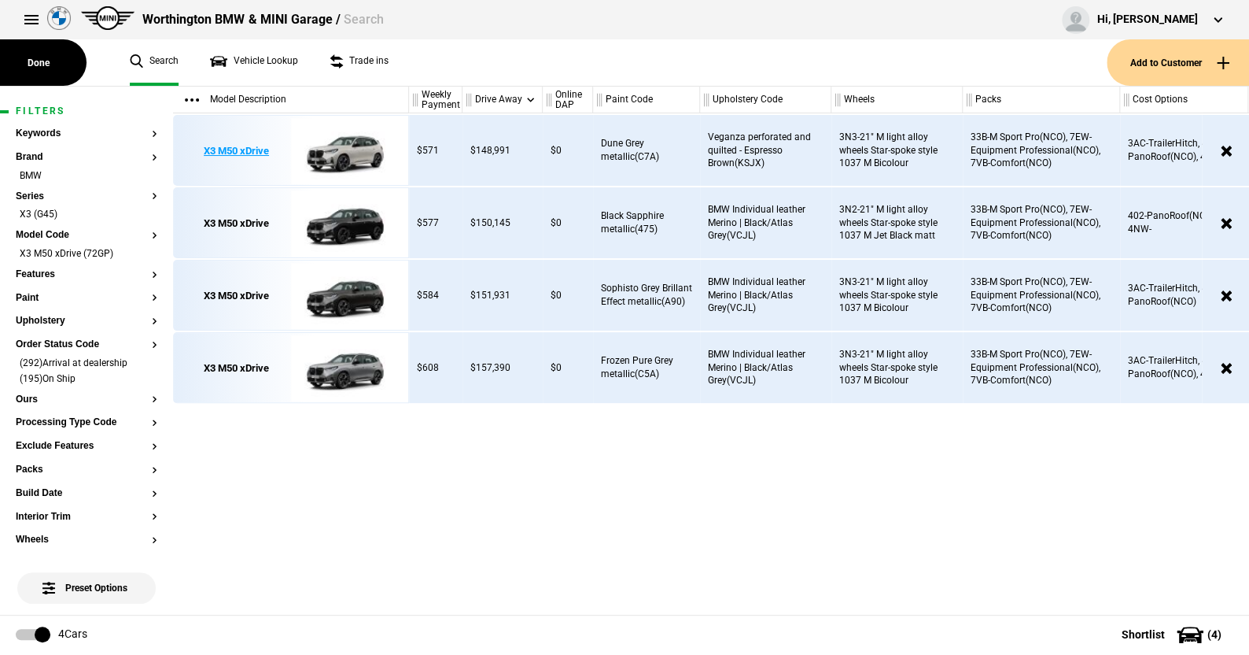
click at [345, 153] on img at bounding box center [345, 151] width 109 height 71
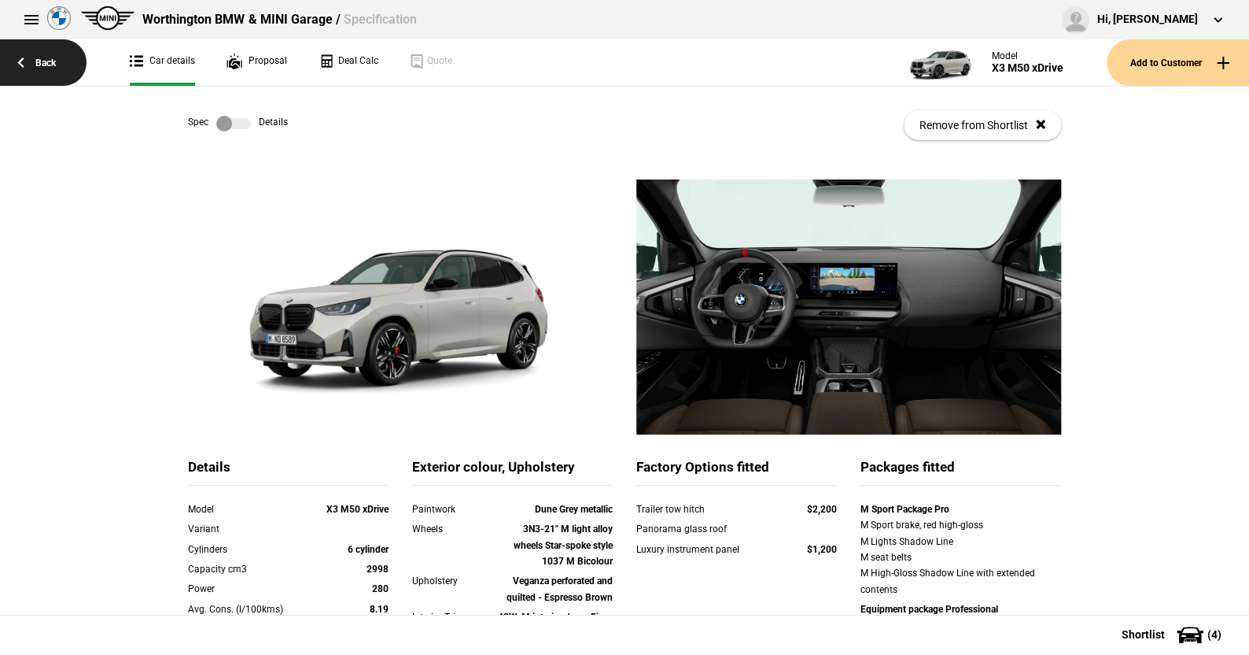
click at [51, 57] on link "Back" at bounding box center [43, 62] width 87 height 46
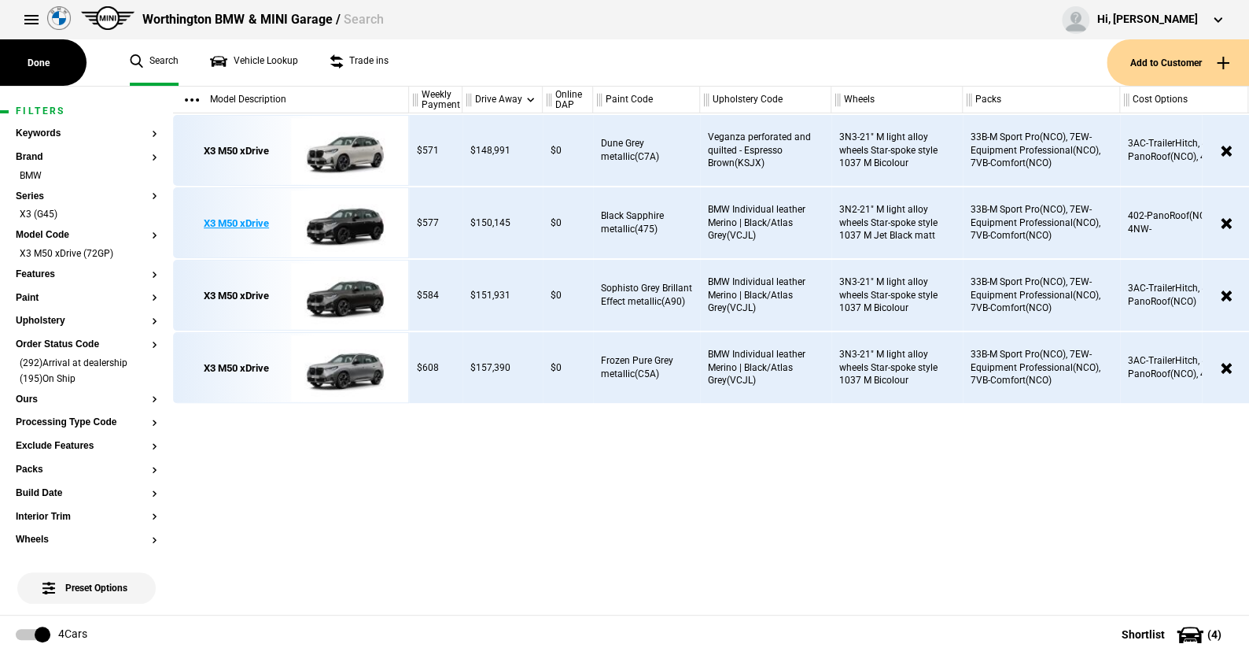
click at [345, 223] on img at bounding box center [345, 223] width 109 height 71
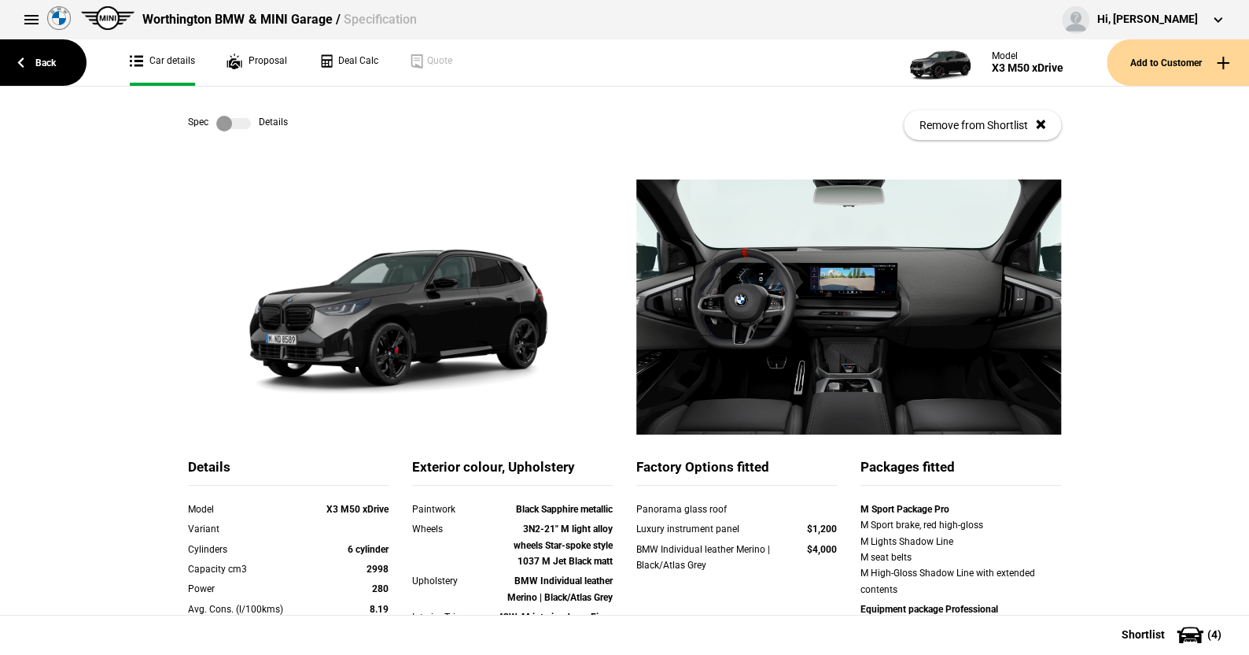
click at [240, 120] on label at bounding box center [233, 124] width 35 height 16
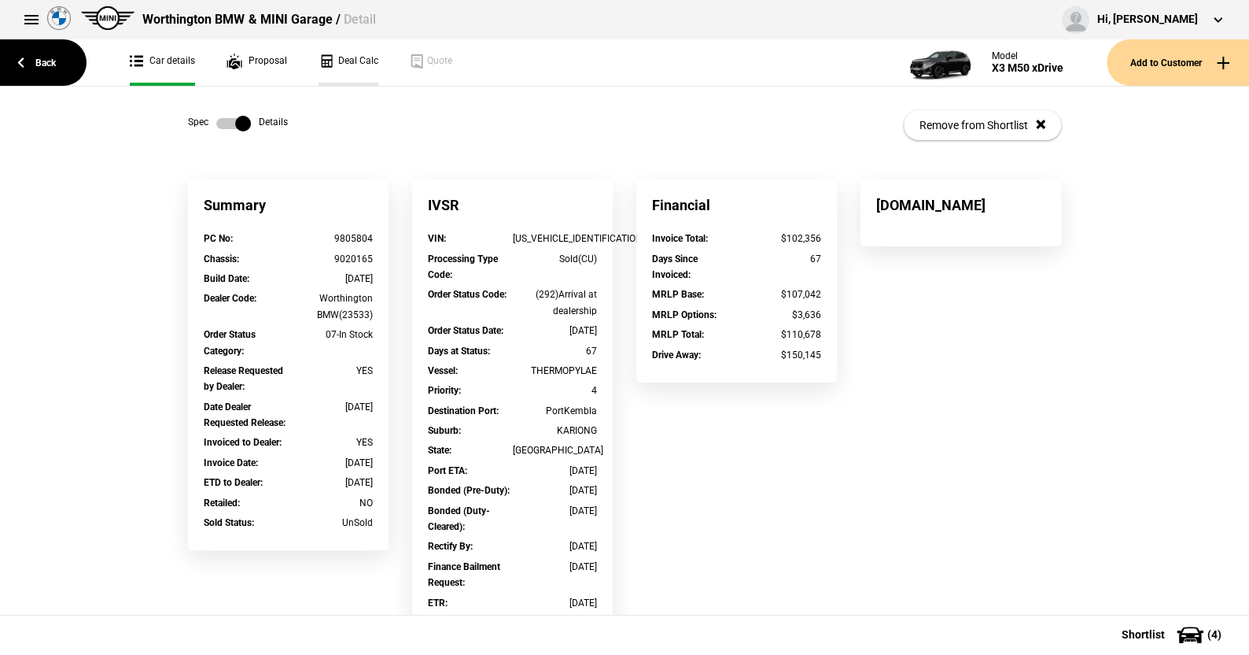
click at [346, 58] on link "Deal Calc" at bounding box center [349, 62] width 60 height 46
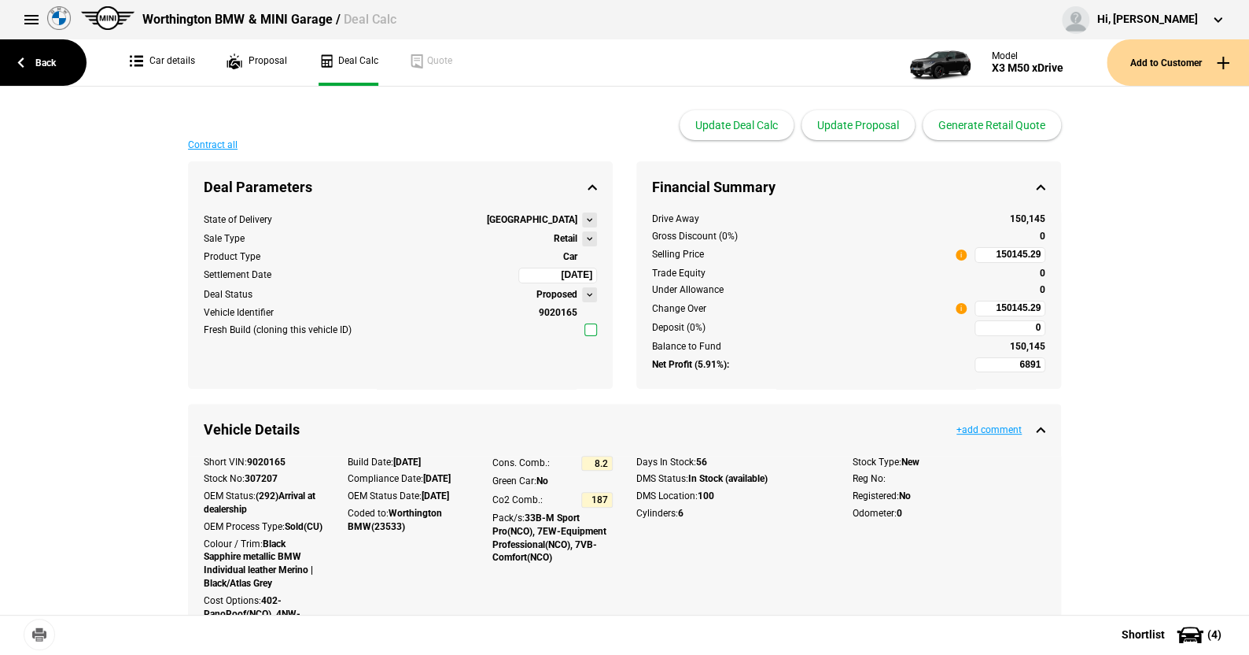
click at [583, 232] on button at bounding box center [589, 238] width 15 height 15
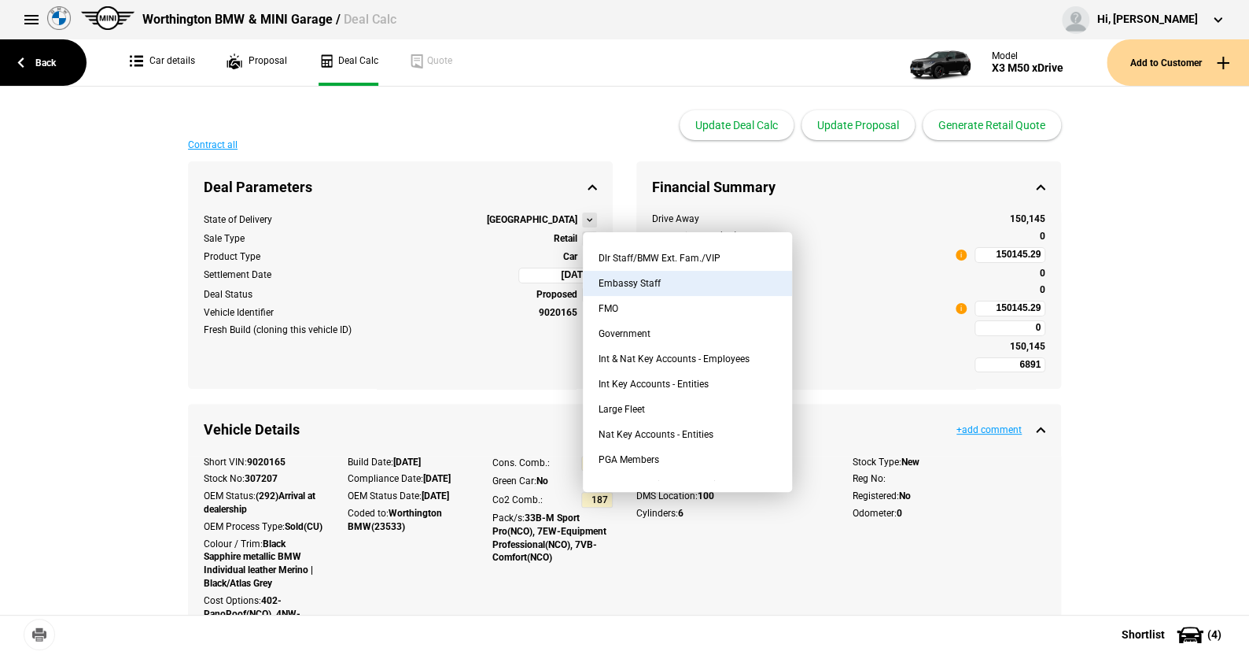
scroll to position [157, 0]
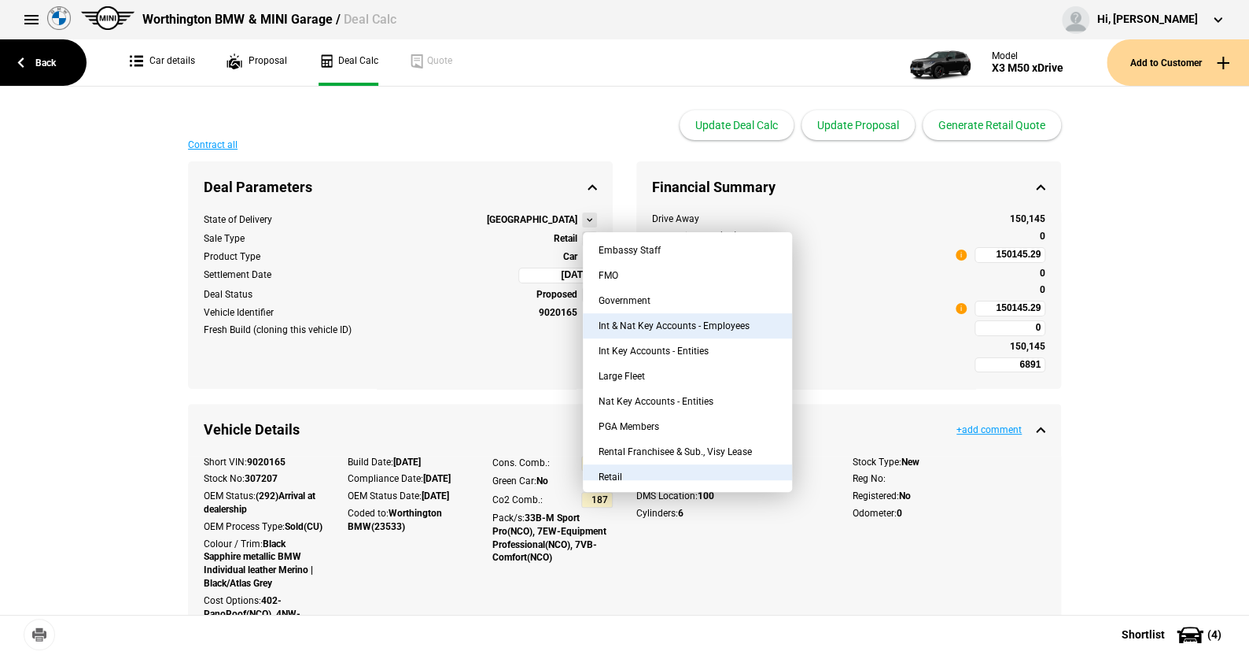
click at [674, 320] on button "Int & Nat Key Accounts - Employees" at bounding box center [687, 325] width 209 height 25
type input "-5001.46"
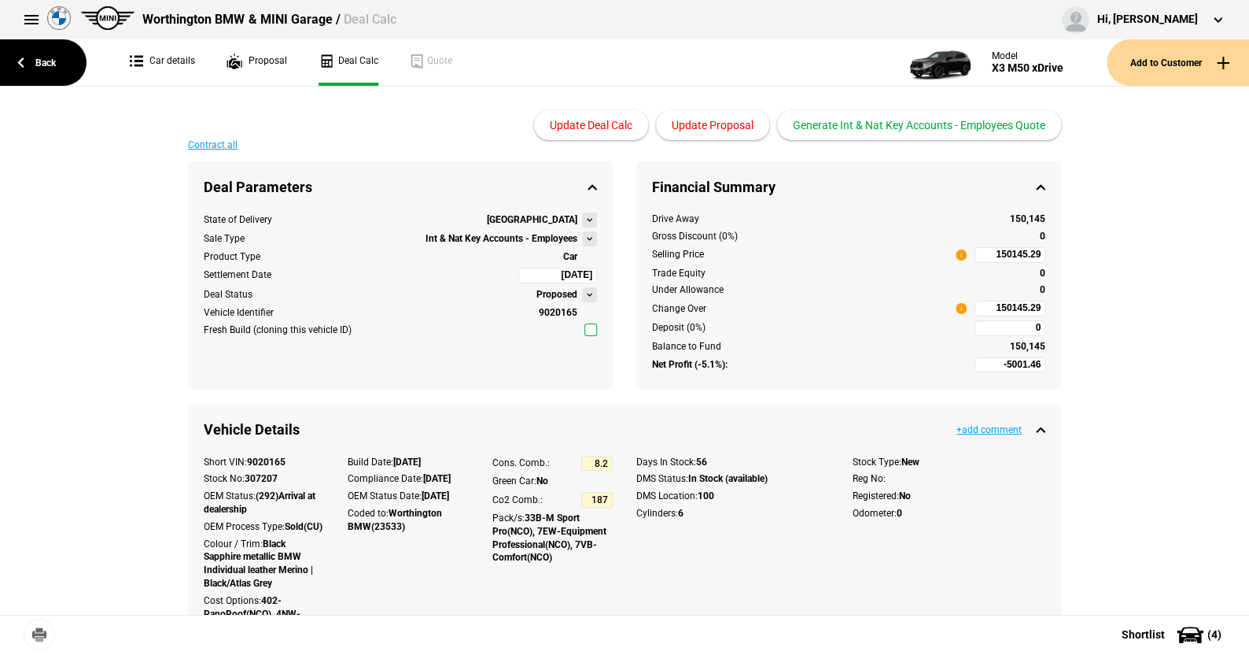
type input "122317.9"
drag, startPoint x: 674, startPoint y: 320, endPoint x: 1146, endPoint y: 228, distance: 480.9
click at [47, 60] on link "Back" at bounding box center [43, 62] width 87 height 46
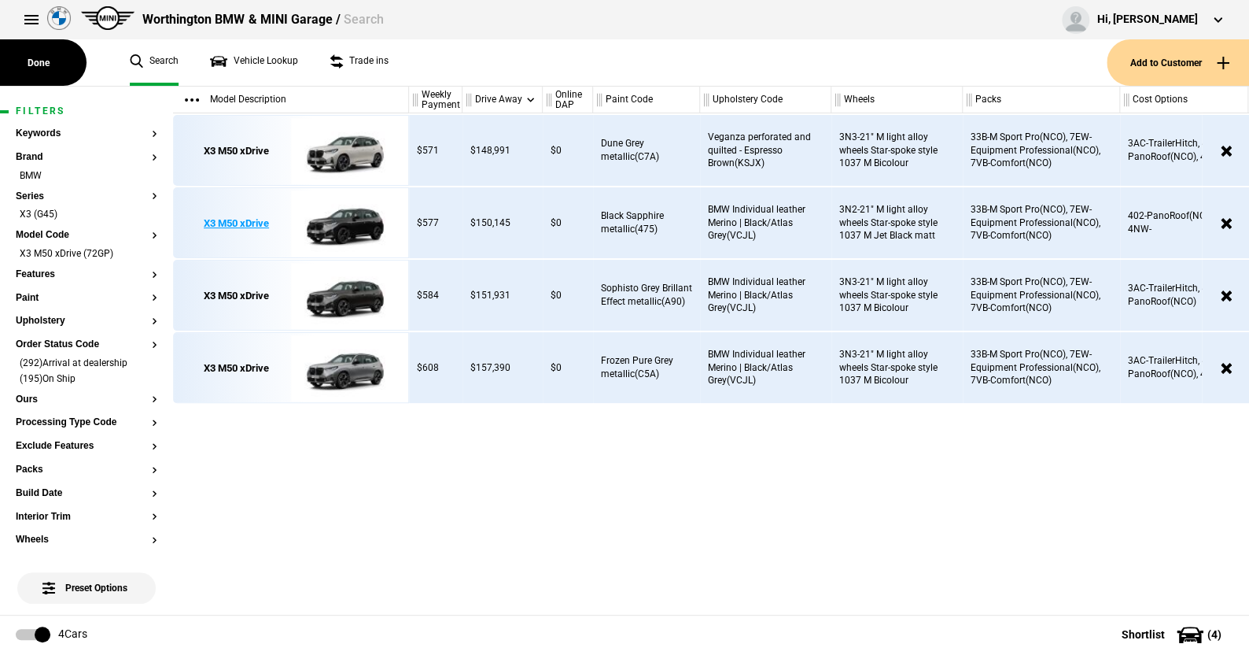
click at [350, 222] on img at bounding box center [345, 223] width 109 height 71
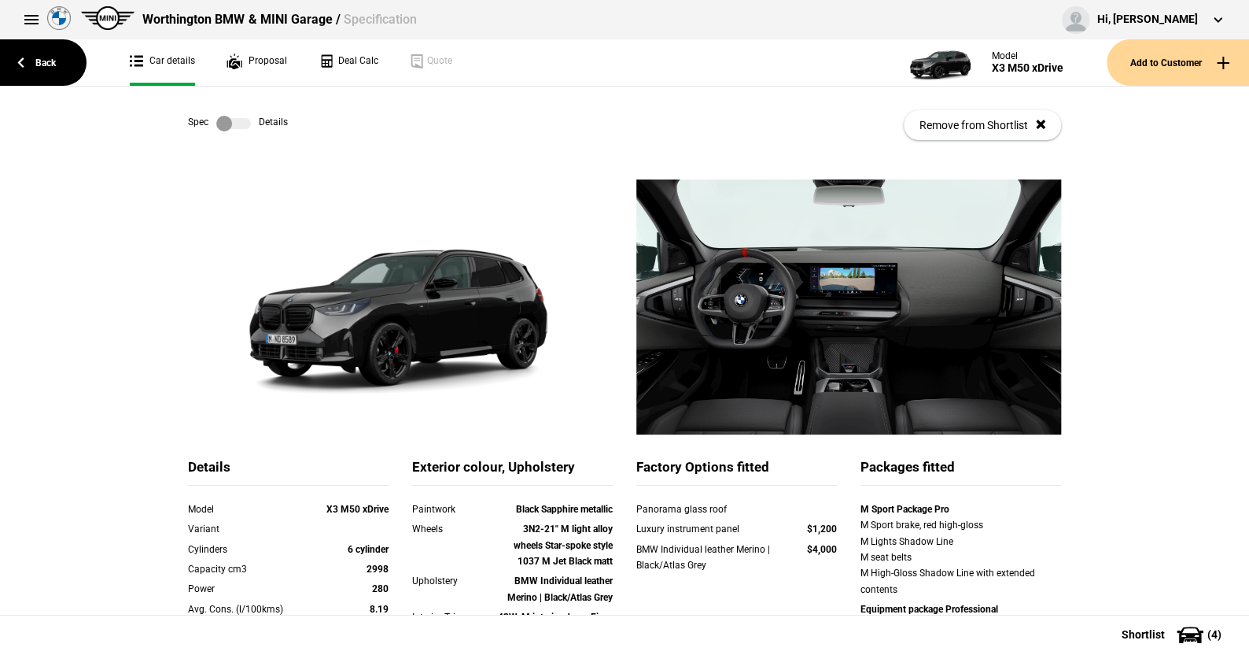
click at [242, 120] on label at bounding box center [233, 124] width 35 height 16
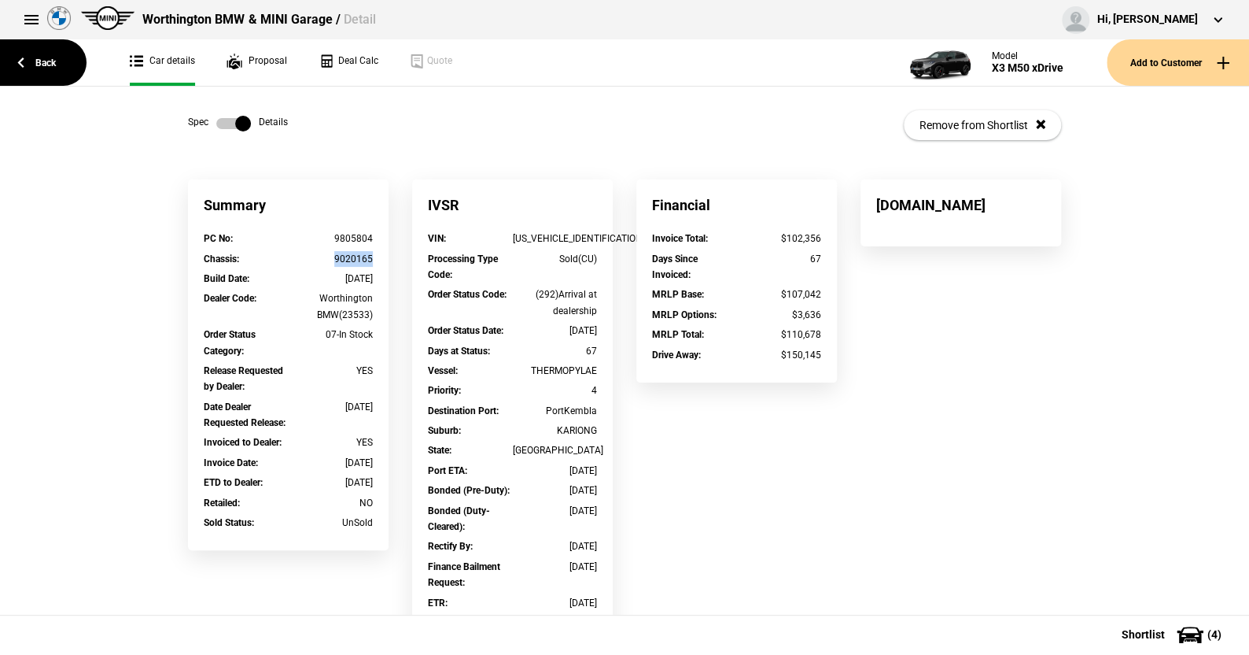
drag, startPoint x: 374, startPoint y: 260, endPoint x: 330, endPoint y: 260, distance: 44.8
click at [330, 260] on div "Chassis : 9020165" at bounding box center [288, 261] width 193 height 20
drag, startPoint x: 370, startPoint y: 238, endPoint x: 326, endPoint y: 238, distance: 44.1
click at [326, 238] on div "PC No : 9805804" at bounding box center [288, 241] width 193 height 20
copy div "9805804"
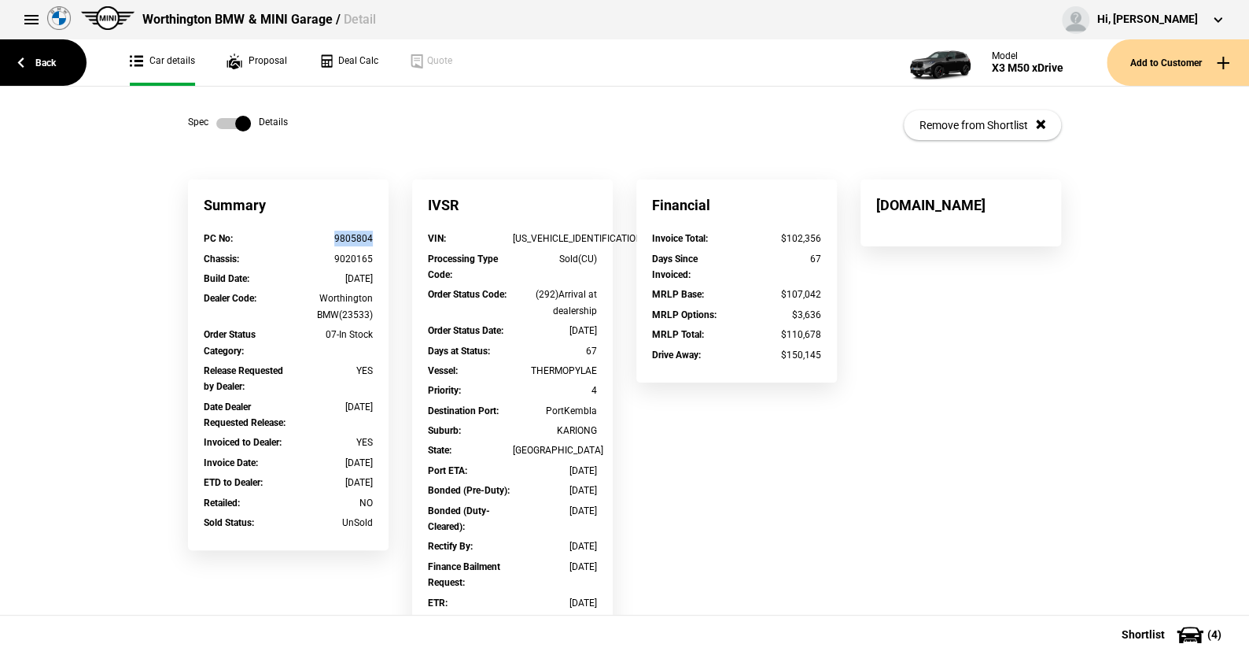
click at [216, 116] on label at bounding box center [233, 124] width 35 height 16
